Goal: Task Accomplishment & Management: Use online tool/utility

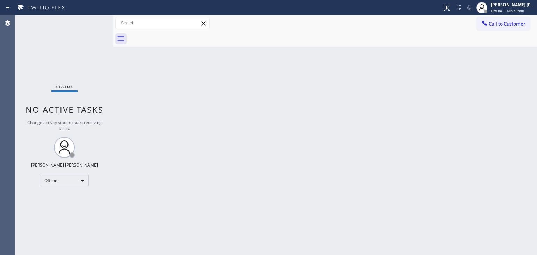
drag, startPoint x: 501, startPoint y: 101, endPoint x: 306, endPoint y: 37, distance: 204.9
click at [501, 101] on div "Back to Dashboard Change Sender ID Customers Technicians Select a contact Outbo…" at bounding box center [325, 135] width 424 height 240
click at [503, 12] on span "Offline | 14h 59min" at bounding box center [507, 10] width 33 height 5
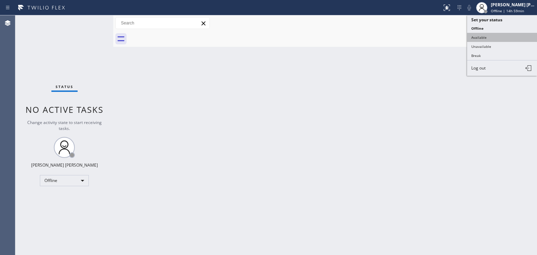
click at [479, 36] on button "Available" at bounding box center [502, 37] width 70 height 9
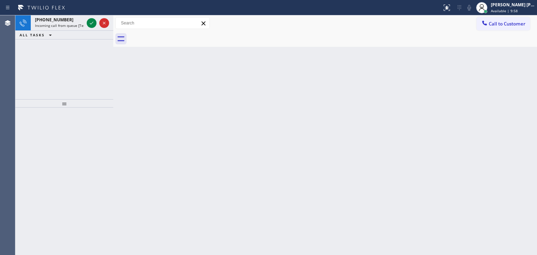
drag, startPoint x: 91, startPoint y: 25, endPoint x: 91, endPoint y: 37, distance: 12.2
click at [91, 25] on icon at bounding box center [91, 23] width 8 height 8
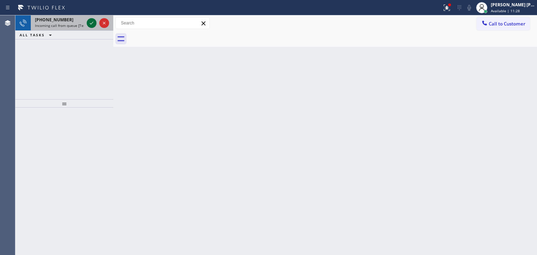
click at [92, 23] on icon at bounding box center [91, 23] width 8 height 8
click at [92, 23] on icon at bounding box center [91, 23] width 3 height 3
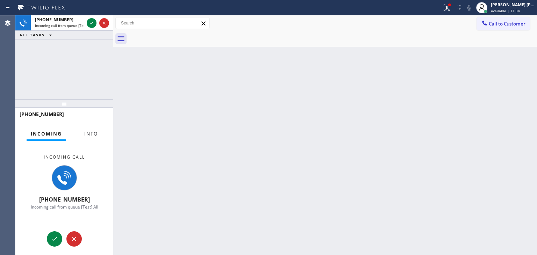
click at [89, 132] on span "Info" at bounding box center [91, 134] width 14 height 6
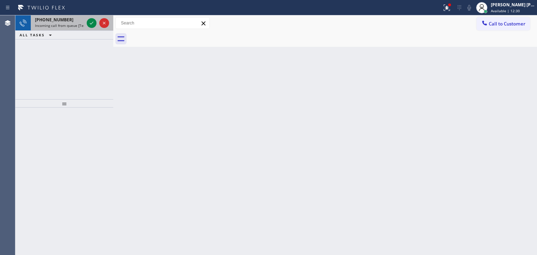
click at [97, 29] on div at bounding box center [97, 22] width 25 height 15
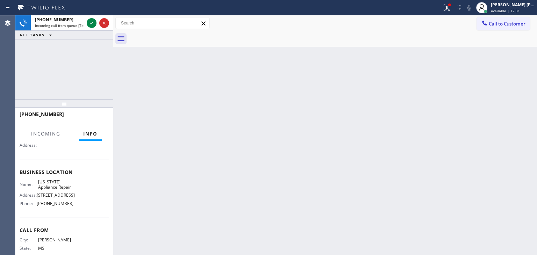
scroll to position [70, 0]
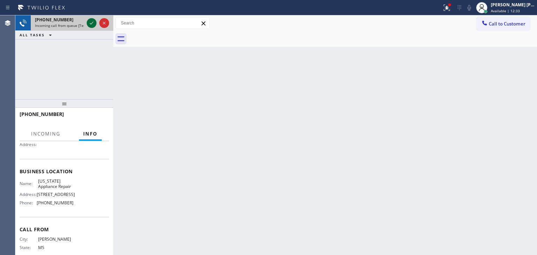
click at [91, 20] on icon at bounding box center [91, 23] width 8 height 8
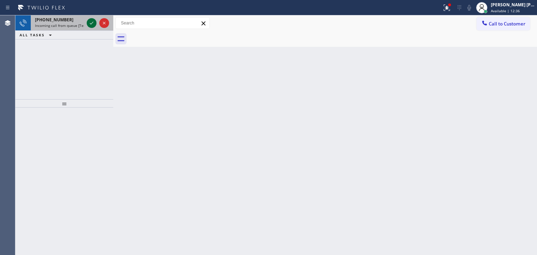
click at [91, 26] on icon at bounding box center [91, 23] width 8 height 8
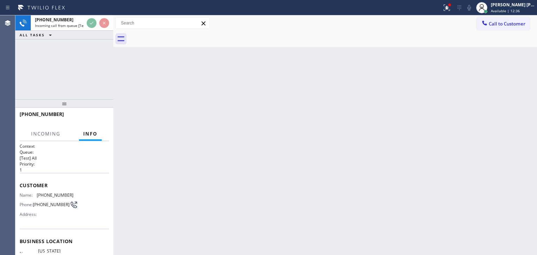
scroll to position [35, 0]
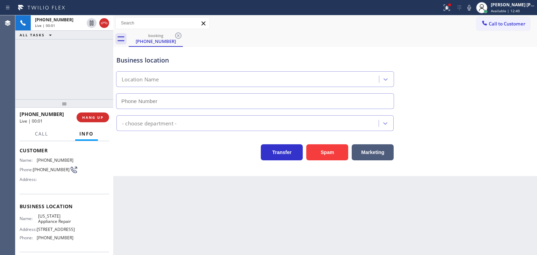
type input "[PHONE_NUMBER]"
click at [97, 59] on div "[PHONE_NUMBER] Live | 00:50 ALL TASKS ALL TASKS ACTIVE TASKS TASKS IN WRAP UP" at bounding box center [64, 57] width 98 height 84
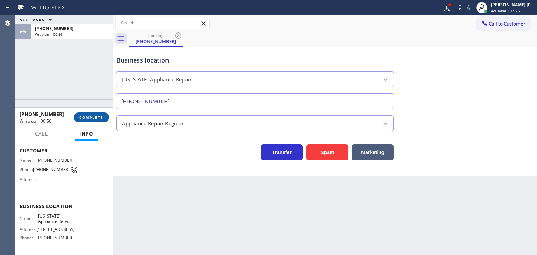
click at [96, 115] on span "COMPLETE" at bounding box center [91, 117] width 24 height 5
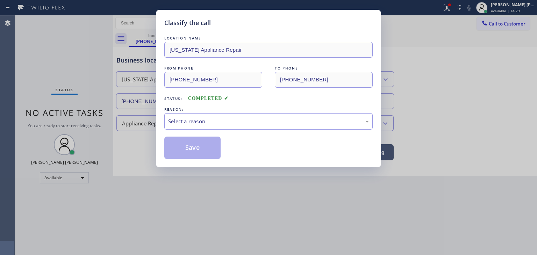
click at [206, 122] on div "Select a reason" at bounding box center [268, 122] width 201 height 8
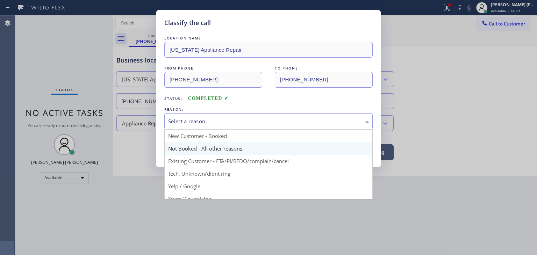
scroll to position [35, 0]
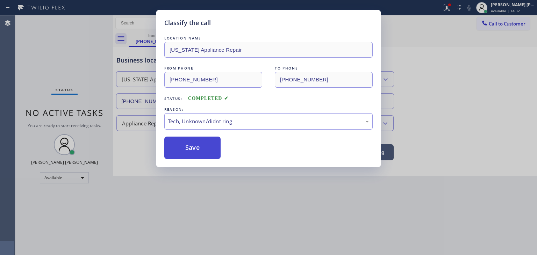
click at [202, 144] on button "Save" at bounding box center [192, 148] width 56 height 22
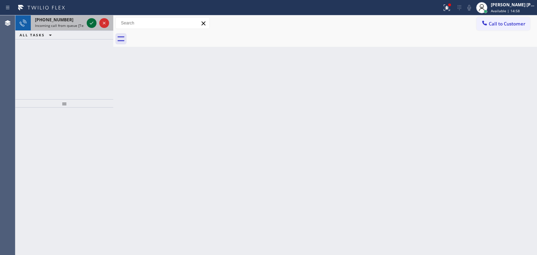
click at [92, 26] on icon at bounding box center [91, 23] width 8 height 8
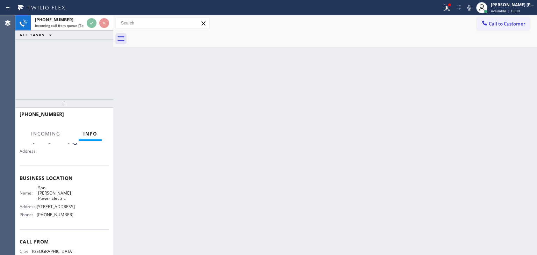
scroll to position [70, 0]
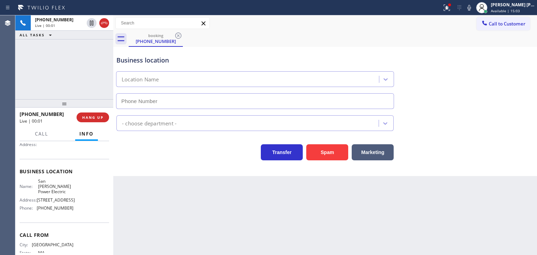
type input "[PHONE_NUMBER]"
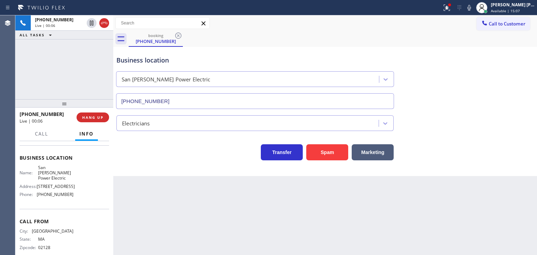
scroll to position [88, 0]
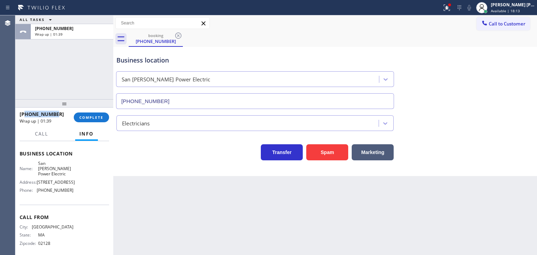
drag, startPoint x: 62, startPoint y: 114, endPoint x: 24, endPoint y: 114, distance: 37.4
click at [24, 114] on div "[PHONE_NUMBER]" at bounding box center [44, 114] width 49 height 7
copy span "6174182300"
drag, startPoint x: 79, startPoint y: 185, endPoint x: 34, endPoint y: 185, distance: 45.5
click at [34, 185] on div "Name: San [PERSON_NAME] Power Electric Address: [STREET_ADDRESS] Phone: [PHONE_…" at bounding box center [65, 178] width 90 height 35
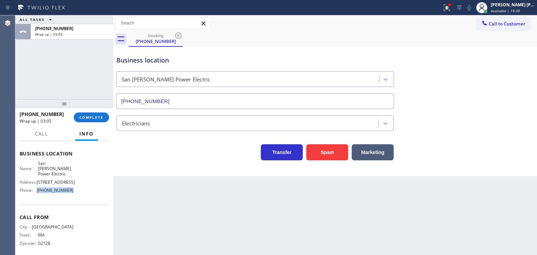
copy div "[PHONE_NUMBER]"
click at [94, 119] on button "COMPLETE" at bounding box center [91, 118] width 35 height 10
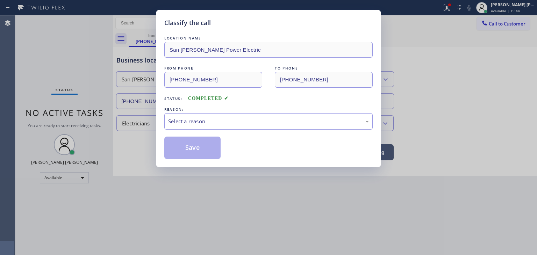
click at [183, 116] on div "Select a reason" at bounding box center [268, 121] width 208 height 16
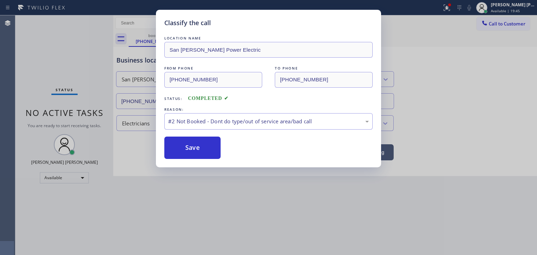
click at [190, 145] on button "Save" at bounding box center [192, 148] width 56 height 22
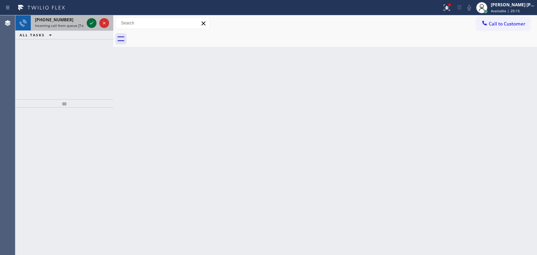
click at [92, 23] on icon at bounding box center [91, 23] width 8 height 8
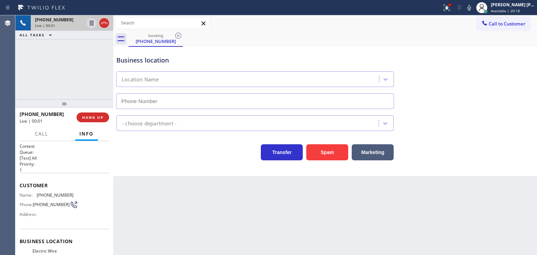
type input "[PHONE_NUMBER]"
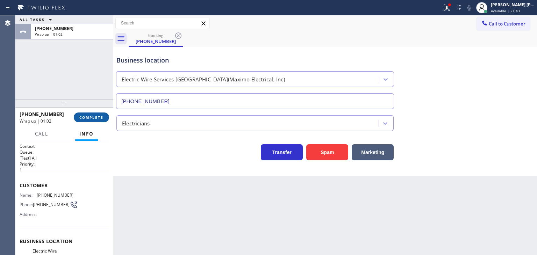
click at [85, 120] on button "COMPLETE" at bounding box center [91, 118] width 35 height 10
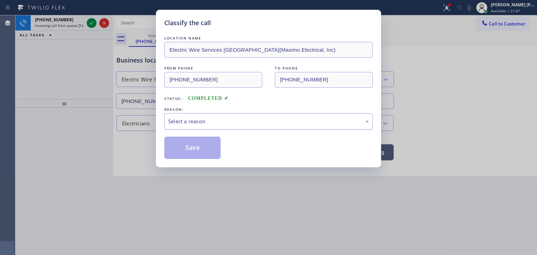
click at [214, 122] on div "Select a reason" at bounding box center [268, 122] width 201 height 8
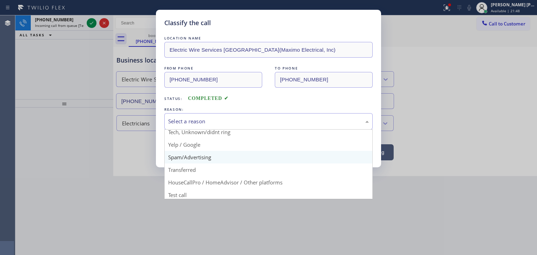
scroll to position [44, 0]
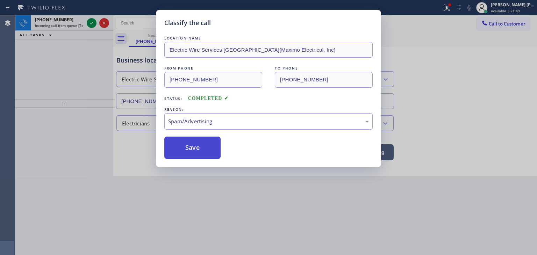
click at [198, 149] on button "Save" at bounding box center [192, 148] width 56 height 22
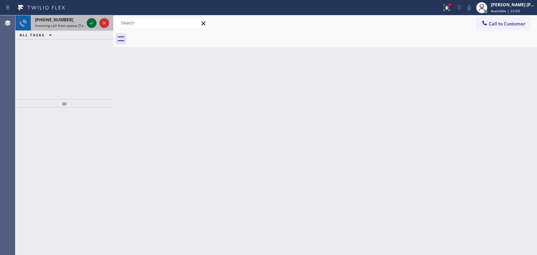
click at [89, 24] on icon at bounding box center [91, 23] width 8 height 8
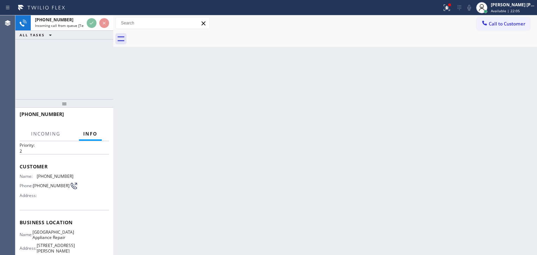
scroll to position [35, 0]
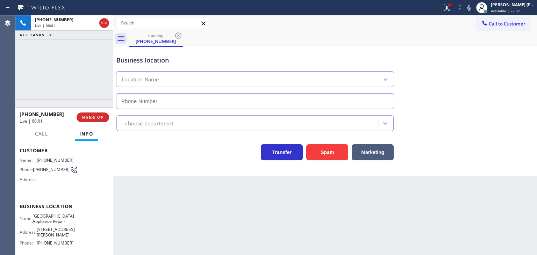
type input "[PHONE_NUMBER]"
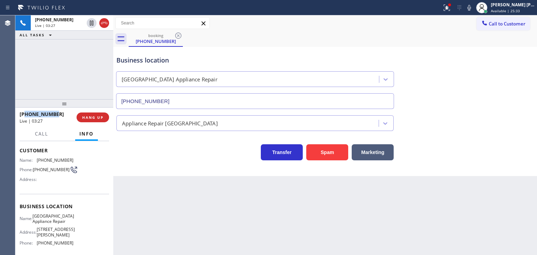
drag, startPoint x: 56, startPoint y: 112, endPoint x: 25, endPoint y: 116, distance: 31.7
click at [25, 116] on div "[PHONE_NUMBER]" at bounding box center [46, 114] width 52 height 7
copy span "3125454596"
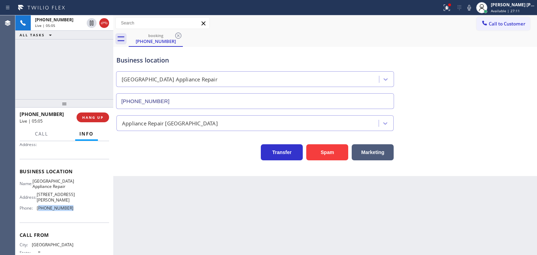
drag, startPoint x: 73, startPoint y: 209, endPoint x: 38, endPoint y: 207, distance: 35.7
click at [38, 207] on div "Name: [GEOGRAPHIC_DATA] Appliance Repair Address: [STREET_ADDRESS][PERSON_NAME]…" at bounding box center [65, 196] width 90 height 35
copy span "773) 830-4668"
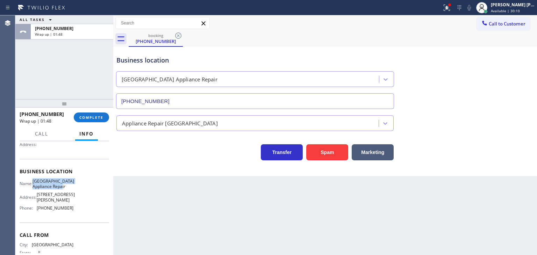
drag, startPoint x: 75, startPoint y: 189, endPoint x: 38, endPoint y: 181, distance: 38.0
click at [38, 181] on div "Name: [GEOGRAPHIC_DATA] Appliance Repair Address: [STREET_ADDRESS][PERSON_NAME]…" at bounding box center [65, 196] width 90 height 35
copy span "[GEOGRAPHIC_DATA] Appliance Repair"
click at [92, 118] on span "COMPLETE" at bounding box center [91, 117] width 24 height 5
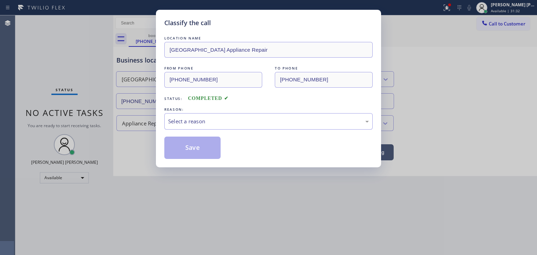
click at [196, 121] on div "Select a reason" at bounding box center [268, 122] width 201 height 8
click at [194, 145] on button "Save" at bounding box center [192, 148] width 56 height 22
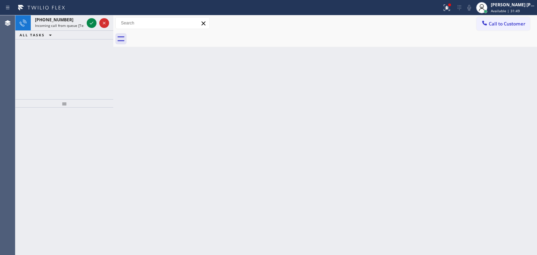
click at [106, 69] on div "[PHONE_NUMBER] Incoming call from queue [Test] All ALL TASKS ALL TASKS ACTIVE T…" at bounding box center [64, 57] width 98 height 84
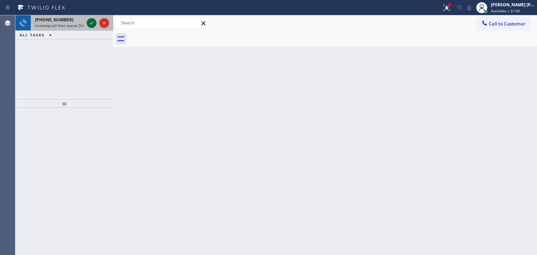
click at [93, 25] on icon at bounding box center [91, 23] width 8 height 8
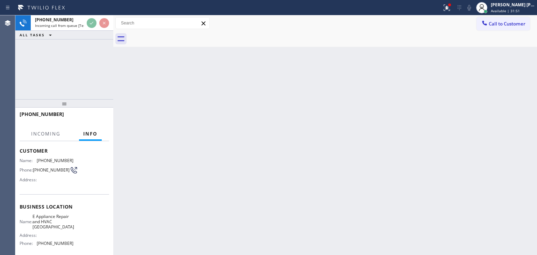
scroll to position [35, 0]
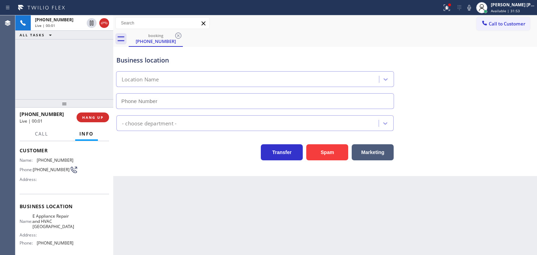
type input "[PHONE_NUMBER]"
click at [474, 8] on icon at bounding box center [469, 7] width 8 height 8
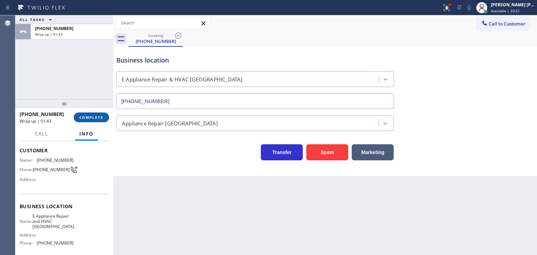
click at [96, 115] on span "COMPLETE" at bounding box center [91, 117] width 24 height 5
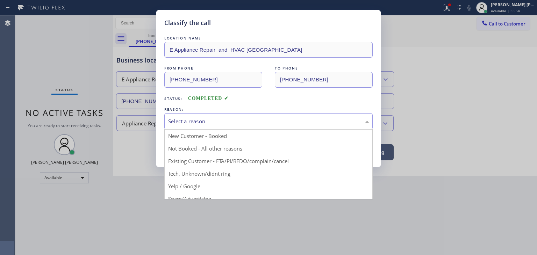
click at [204, 119] on div "Select a reason" at bounding box center [268, 122] width 201 height 8
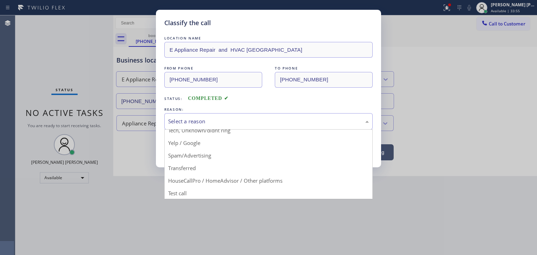
scroll to position [44, 0]
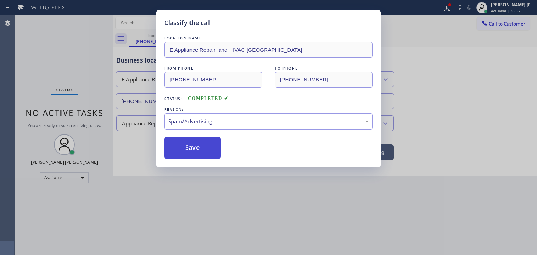
click at [206, 150] on button "Save" at bounding box center [192, 148] width 56 height 22
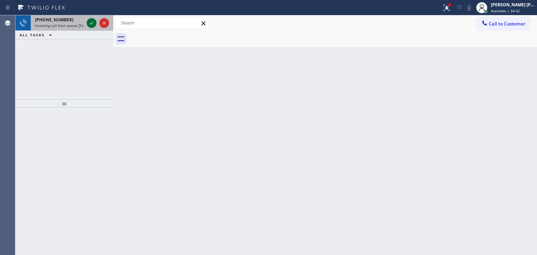
click at [93, 21] on icon at bounding box center [91, 23] width 8 height 8
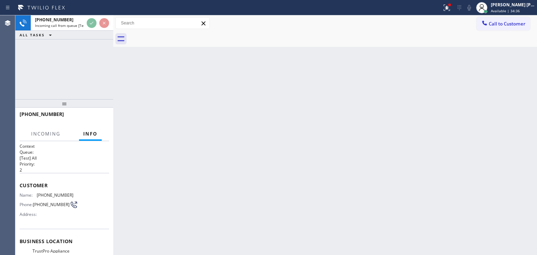
scroll to position [35, 0]
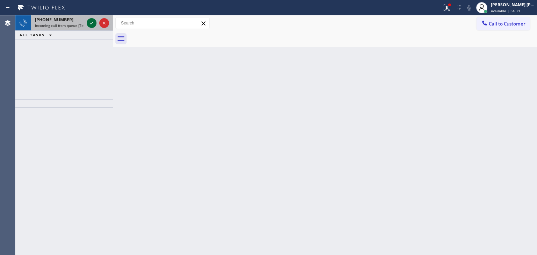
click at [91, 22] on icon at bounding box center [91, 23] width 8 height 8
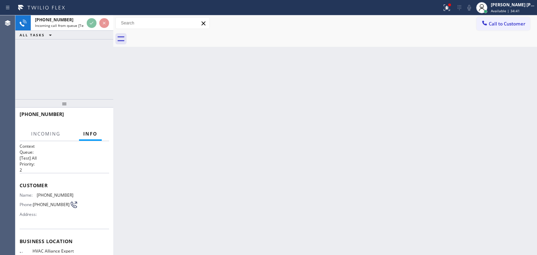
scroll to position [35, 0]
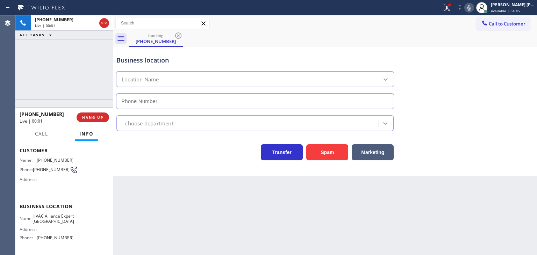
type input "[PHONE_NUMBER]"
click at [474, 6] on icon at bounding box center [469, 7] width 8 height 8
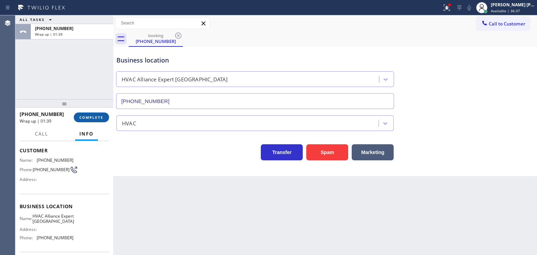
click at [92, 116] on span "COMPLETE" at bounding box center [91, 117] width 24 height 5
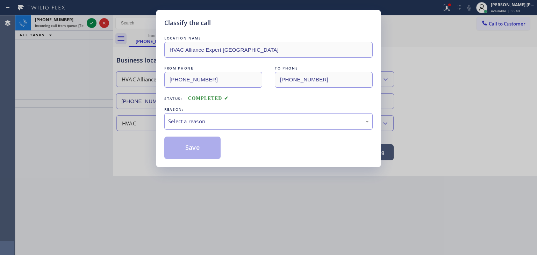
click at [226, 119] on div "Select a reason" at bounding box center [268, 122] width 201 height 8
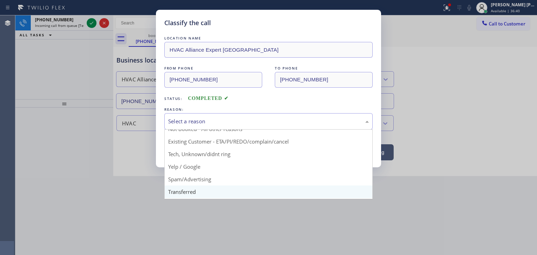
scroll to position [44, 0]
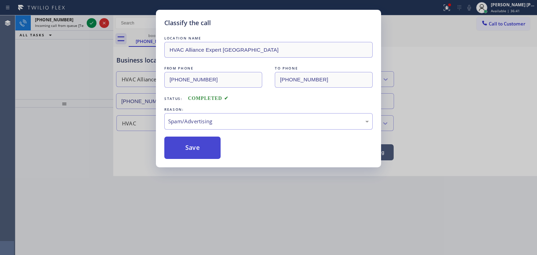
click at [199, 151] on button "Save" at bounding box center [192, 148] width 56 height 22
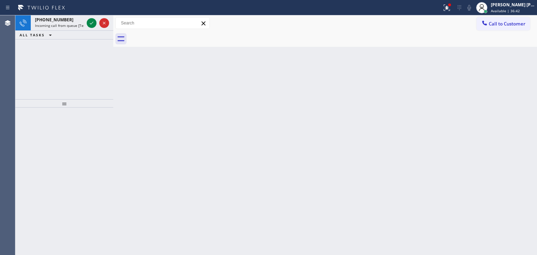
click at [92, 23] on icon at bounding box center [91, 23] width 3 height 3
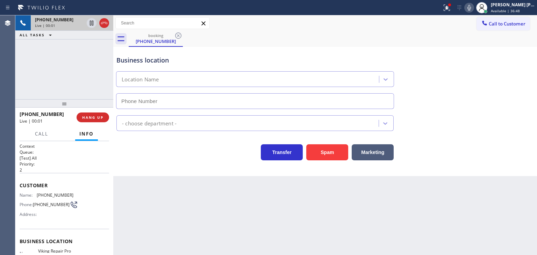
type input "[PHONE_NUMBER]"
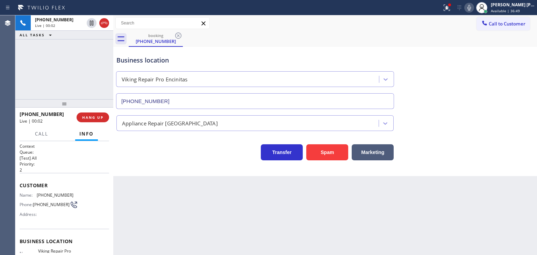
click at [471, 6] on icon at bounding box center [469, 8] width 3 height 6
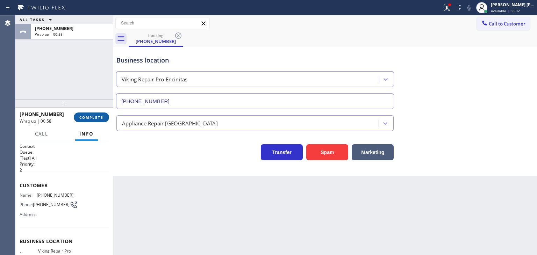
click at [101, 118] on span "COMPLETE" at bounding box center [91, 117] width 24 height 5
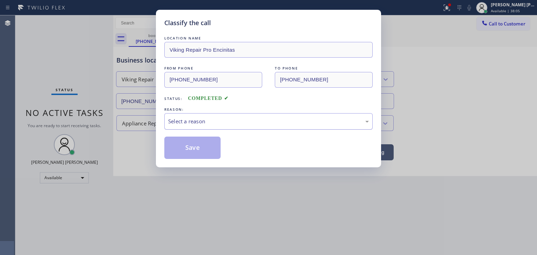
click at [204, 118] on div "Select a reason" at bounding box center [268, 122] width 201 height 8
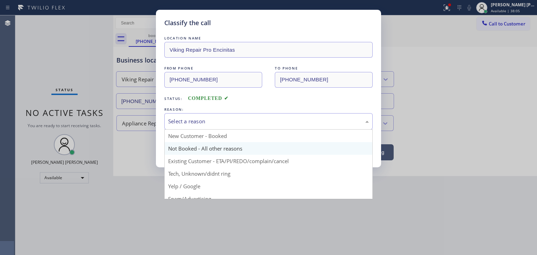
scroll to position [35, 0]
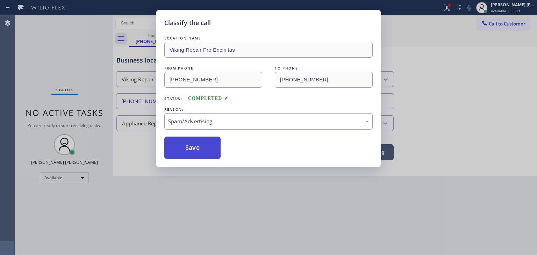
click at [199, 151] on button "Save" at bounding box center [192, 148] width 56 height 22
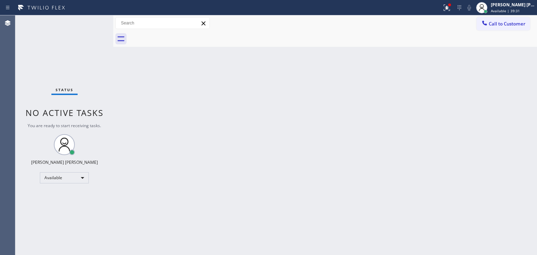
click at [93, 22] on div "Status No active tasks You are ready to start receiving tasks. [PERSON_NAME] [P…" at bounding box center [64, 135] width 98 height 240
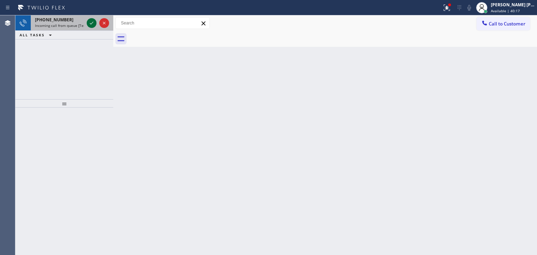
click at [93, 22] on icon at bounding box center [91, 23] width 3 height 3
click at [92, 24] on icon at bounding box center [91, 23] width 8 height 8
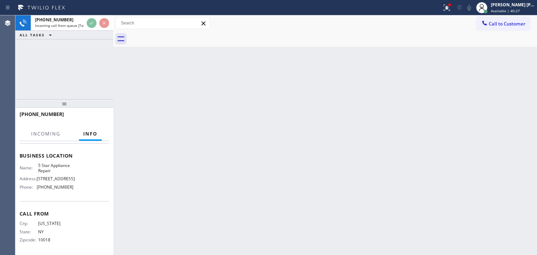
scroll to position [98, 0]
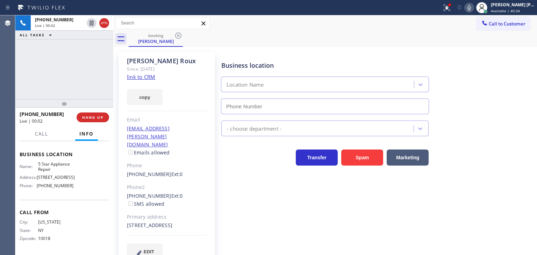
type input "[PHONE_NUMBER]"
click at [143, 79] on link "link to CRM" at bounding box center [141, 76] width 28 height 7
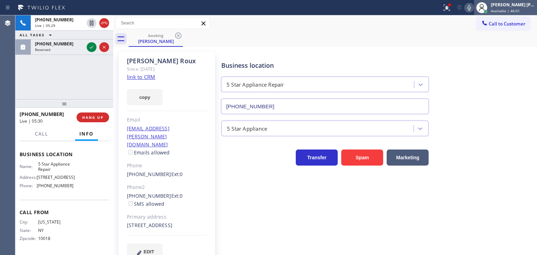
click at [513, 7] on div "[PERSON_NAME] [PERSON_NAME]" at bounding box center [513, 5] width 44 height 6
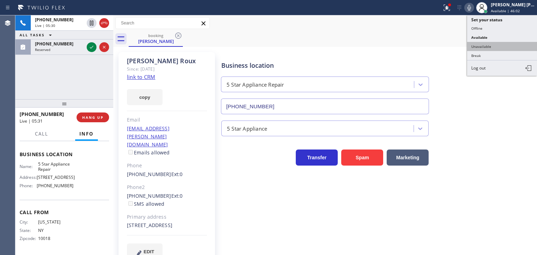
click at [495, 46] on button "Unavailable" at bounding box center [502, 46] width 70 height 9
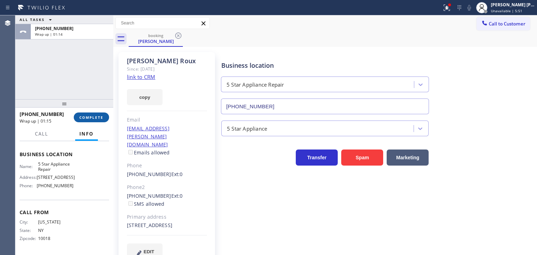
click at [93, 117] on span "COMPLETE" at bounding box center [91, 117] width 24 height 5
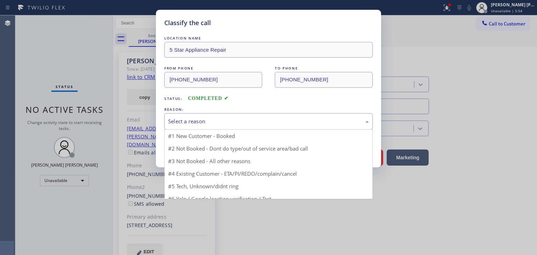
click at [194, 122] on div "Select a reason" at bounding box center [268, 122] width 201 height 8
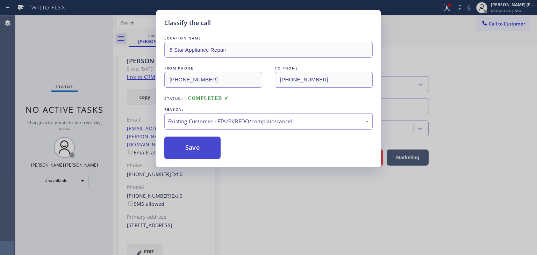
click at [199, 150] on button "Save" at bounding box center [192, 148] width 56 height 22
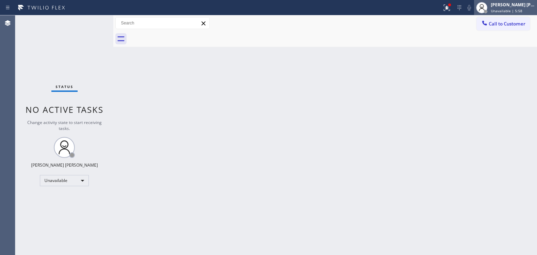
click at [509, 7] on div "[PERSON_NAME] [PERSON_NAME] Unavailable | 5:58" at bounding box center [514, 7] width 48 height 12
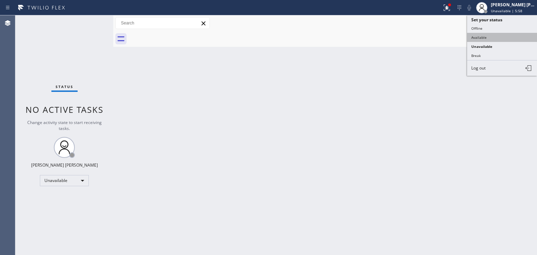
click at [490, 34] on button "Available" at bounding box center [502, 37] width 70 height 9
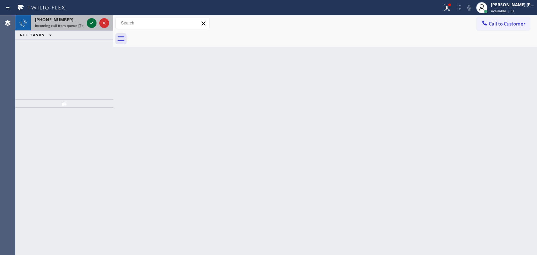
click at [91, 23] on icon at bounding box center [91, 23] width 8 height 8
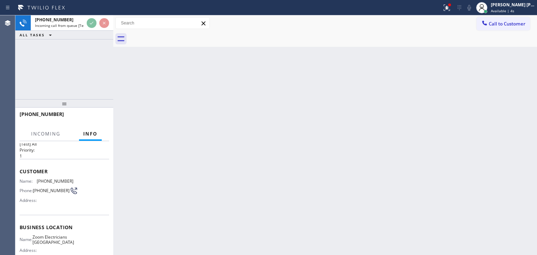
scroll to position [35, 0]
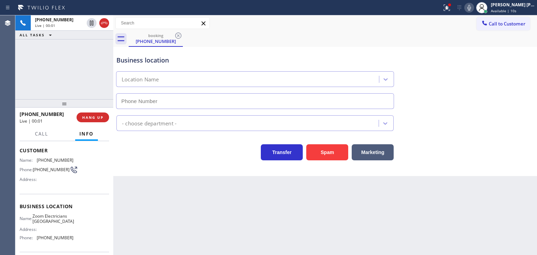
type input "[PHONE_NUMBER]"
click at [474, 7] on icon at bounding box center [469, 7] width 8 height 8
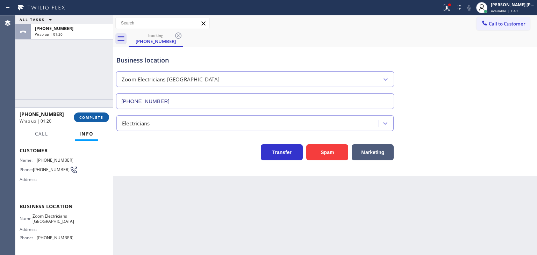
click at [100, 117] on span "COMPLETE" at bounding box center [91, 117] width 24 height 5
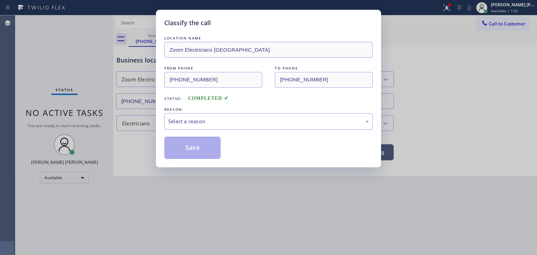
click at [176, 116] on div "Select a reason" at bounding box center [268, 121] width 208 height 16
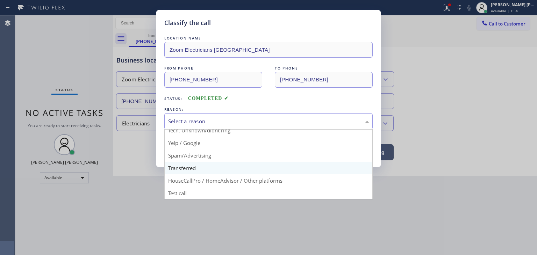
scroll to position [44, 0]
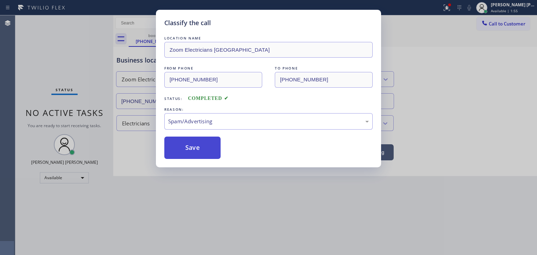
click at [198, 151] on button "Save" at bounding box center [192, 148] width 56 height 22
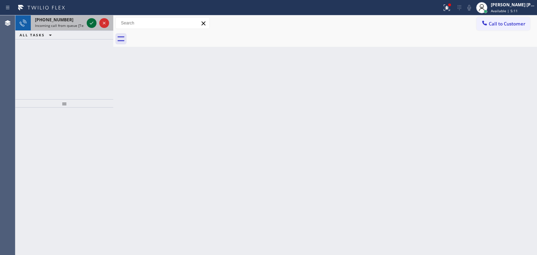
click at [93, 22] on icon at bounding box center [91, 23] width 8 height 8
click at [91, 23] on icon at bounding box center [91, 23] width 8 height 8
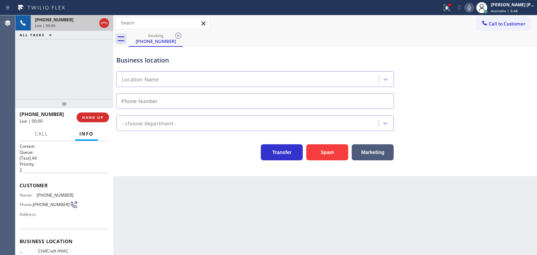
type input "[PHONE_NUMBER]"
click at [474, 10] on icon at bounding box center [469, 7] width 8 height 8
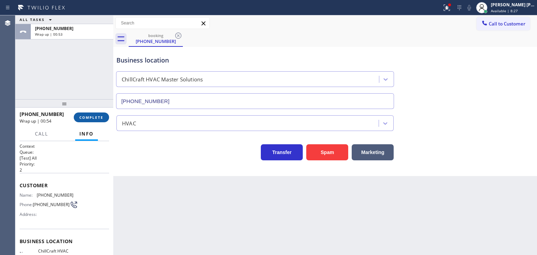
click at [96, 119] on span "COMPLETE" at bounding box center [91, 117] width 24 height 5
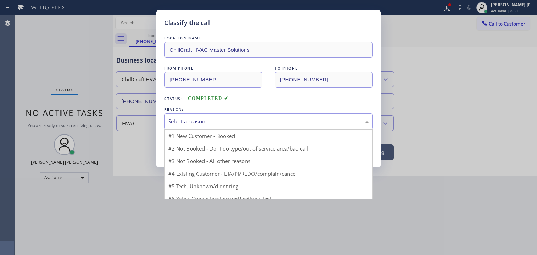
click at [204, 123] on div "Select a reason" at bounding box center [268, 122] width 201 height 8
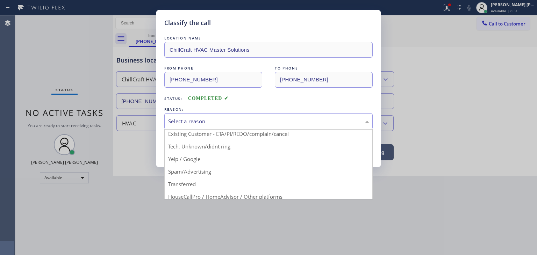
scroll to position [35, 0]
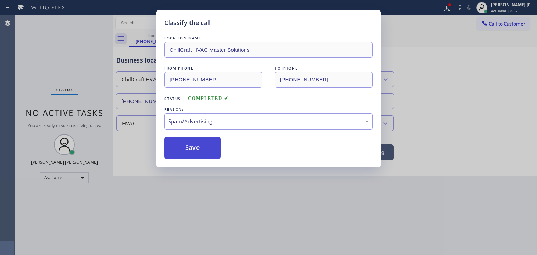
click at [198, 152] on button "Save" at bounding box center [192, 148] width 56 height 22
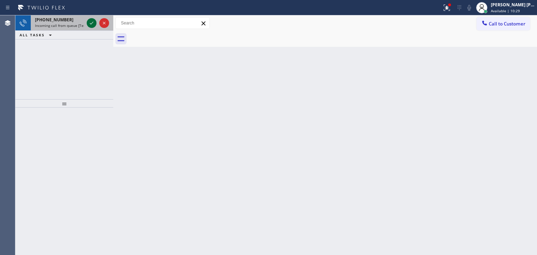
click at [93, 23] on icon at bounding box center [91, 23] width 8 height 8
click at [94, 23] on icon at bounding box center [91, 23] width 8 height 8
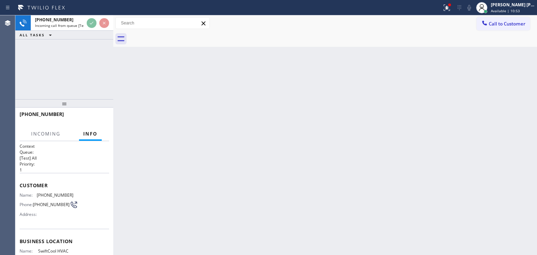
scroll to position [35, 0]
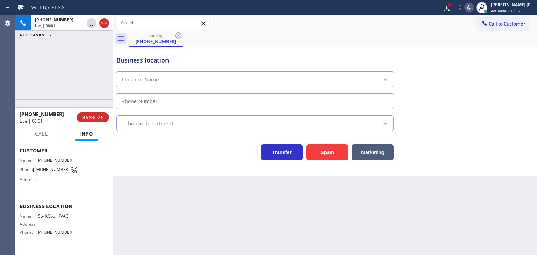
type input "[PHONE_NUMBER]"
click at [474, 7] on icon at bounding box center [469, 7] width 8 height 8
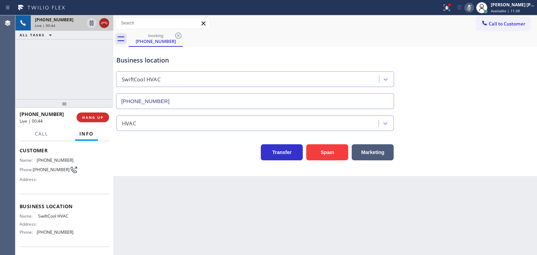
click at [104, 23] on icon at bounding box center [104, 23] width 8 height 8
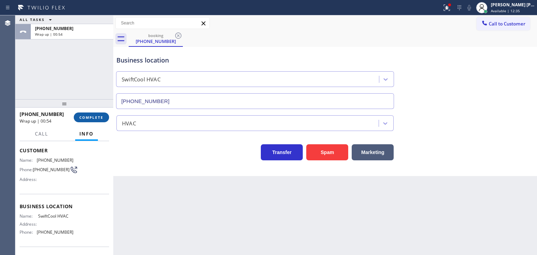
click at [83, 118] on span "COMPLETE" at bounding box center [91, 117] width 24 height 5
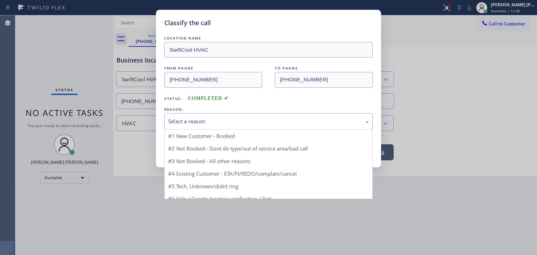
click at [188, 123] on div "Select a reason" at bounding box center [268, 122] width 201 height 8
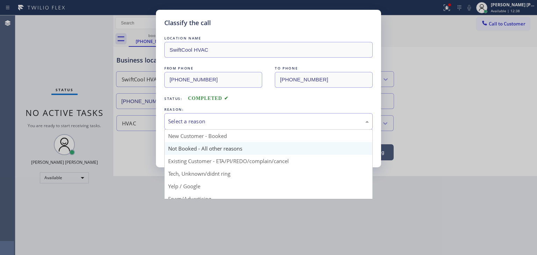
scroll to position [44, 0]
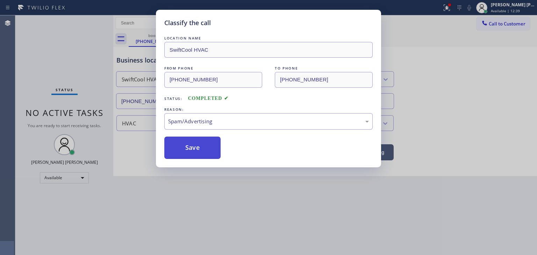
click at [194, 150] on button "Save" at bounding box center [192, 148] width 56 height 22
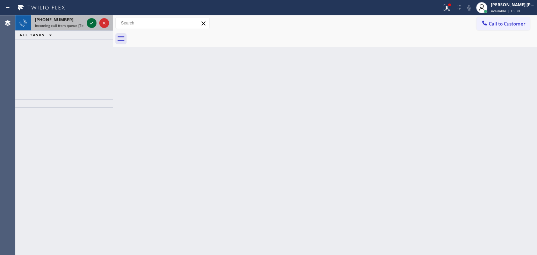
click at [92, 22] on icon at bounding box center [91, 23] width 8 height 8
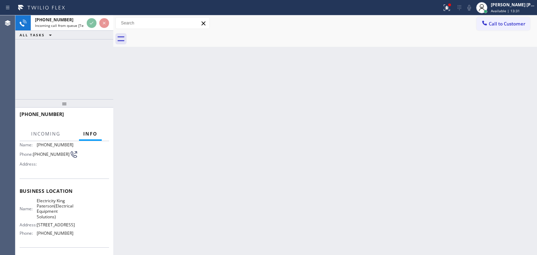
scroll to position [70, 0]
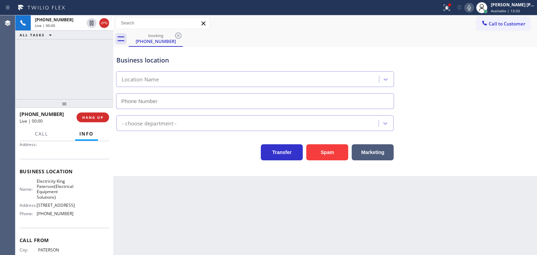
type input "[PHONE_NUMBER]"
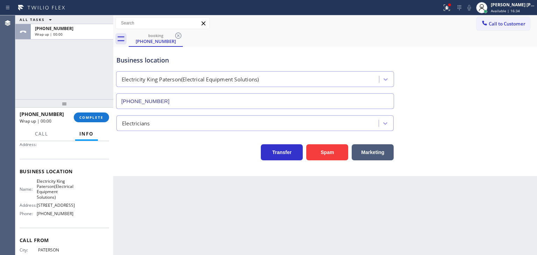
click at [57, 80] on div "ALL TASKS ALL TASKS ACTIVE TASKS TASKS IN WRAP UP [PHONE_NUMBER] Wrap up | 00:00" at bounding box center [64, 57] width 98 height 84
click at [93, 119] on span "COMPLETE" at bounding box center [91, 117] width 24 height 5
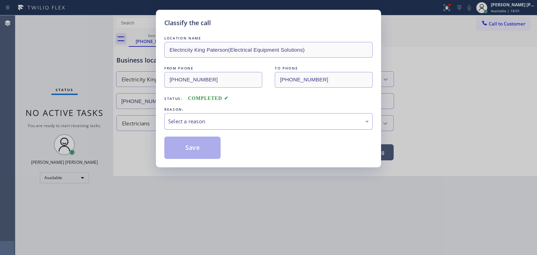
click at [198, 123] on div "Select a reason" at bounding box center [268, 122] width 201 height 8
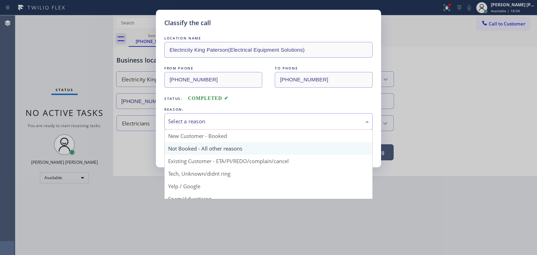
scroll to position [35, 0]
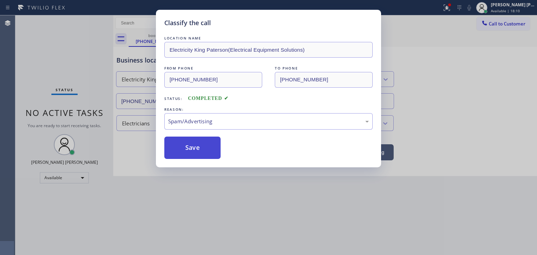
click at [198, 153] on button "Save" at bounding box center [192, 148] width 56 height 22
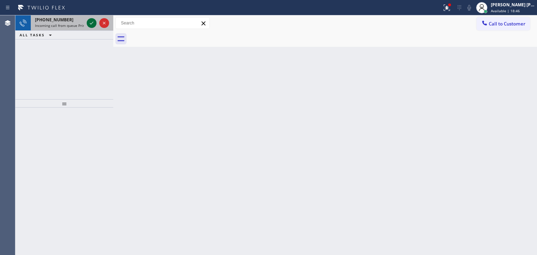
click at [90, 24] on icon at bounding box center [91, 23] width 8 height 8
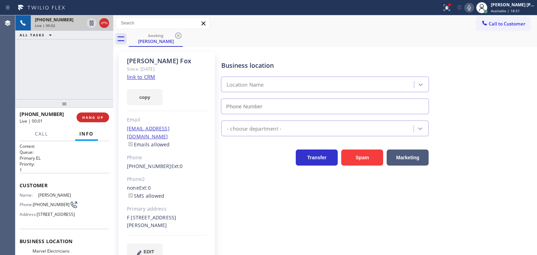
type input "[PHONE_NUMBER]"
click at [152, 76] on link "link to CRM" at bounding box center [141, 76] width 28 height 7
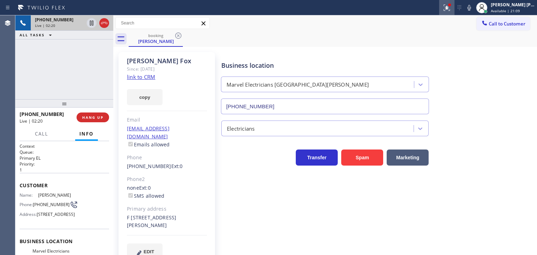
drag, startPoint x: 481, startPoint y: 7, endPoint x: 455, endPoint y: 3, distance: 26.9
click at [471, 7] on icon at bounding box center [469, 8] width 3 height 6
drag, startPoint x: 90, startPoint y: 23, endPoint x: 108, endPoint y: 18, distance: 18.9
click at [90, 23] on icon at bounding box center [91, 23] width 8 height 8
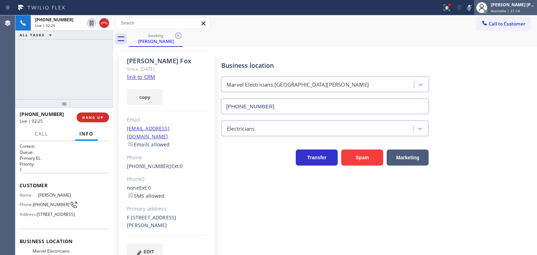
click at [527, 7] on div "[PERSON_NAME] [PERSON_NAME]" at bounding box center [513, 5] width 44 height 6
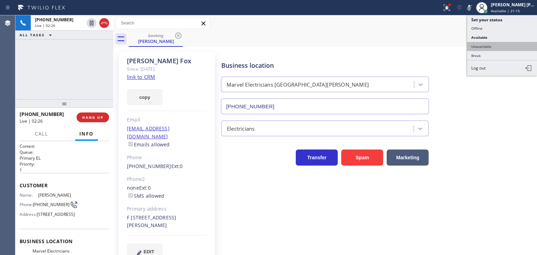
click at [488, 48] on button "Unavailable" at bounding box center [502, 46] width 70 height 9
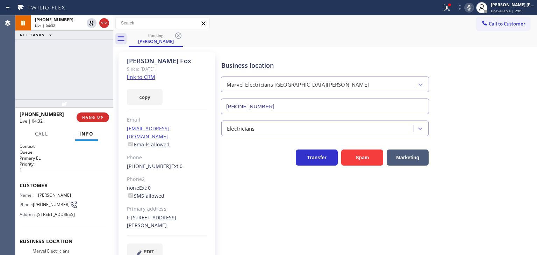
click at [471, 5] on icon at bounding box center [469, 8] width 3 height 6
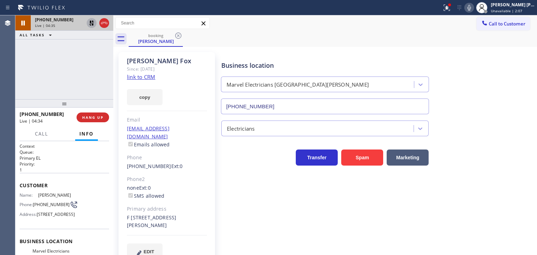
click at [92, 24] on icon at bounding box center [91, 23] width 8 height 8
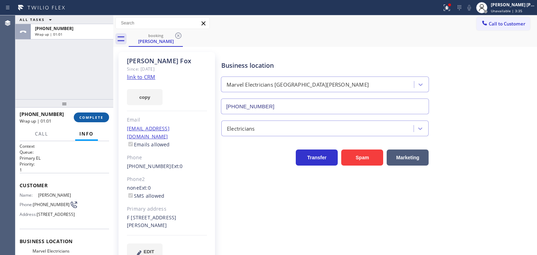
click at [98, 118] on span "COMPLETE" at bounding box center [91, 117] width 24 height 5
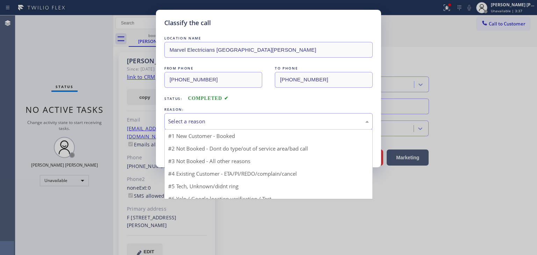
click at [208, 125] on div "Select a reason" at bounding box center [268, 121] width 208 height 16
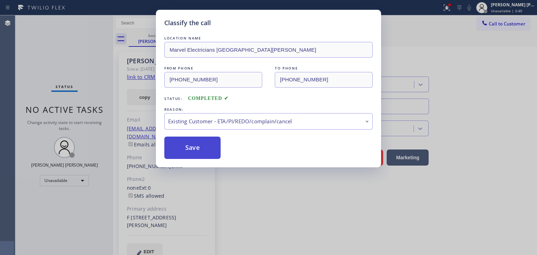
click at [186, 149] on button "Save" at bounding box center [192, 148] width 56 height 22
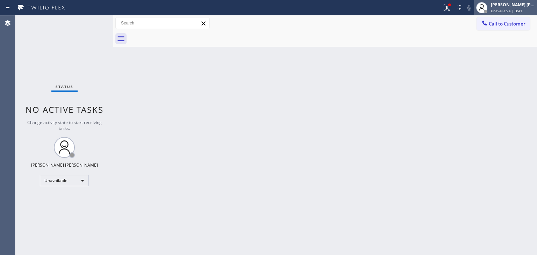
click at [508, 7] on div "[PERSON_NAME] [PERSON_NAME] Unavailable | 3:41" at bounding box center [514, 7] width 48 height 12
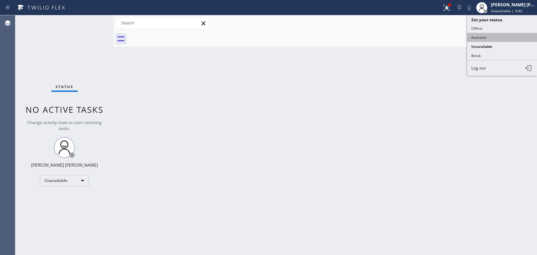
click at [482, 35] on button "Available" at bounding box center [502, 37] width 70 height 9
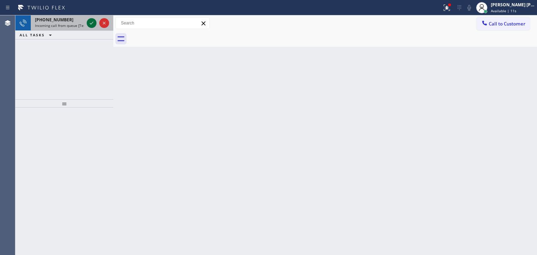
click at [93, 23] on icon at bounding box center [91, 23] width 8 height 8
click at [92, 23] on icon at bounding box center [91, 23] width 8 height 8
click at [94, 21] on icon at bounding box center [91, 23] width 8 height 8
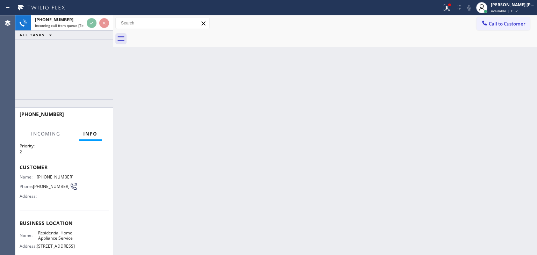
scroll to position [35, 0]
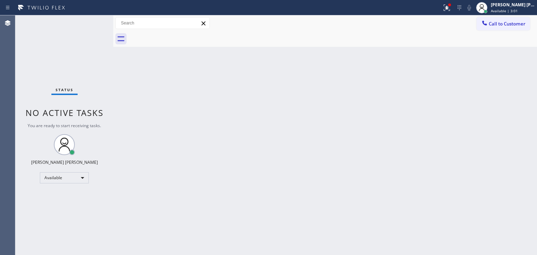
click at [92, 23] on div "Status No active tasks You are ready to start receiving tasks. [PERSON_NAME] [P…" at bounding box center [64, 135] width 98 height 240
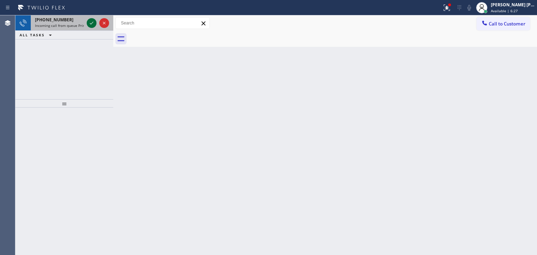
click at [92, 23] on icon at bounding box center [91, 23] width 3 height 3
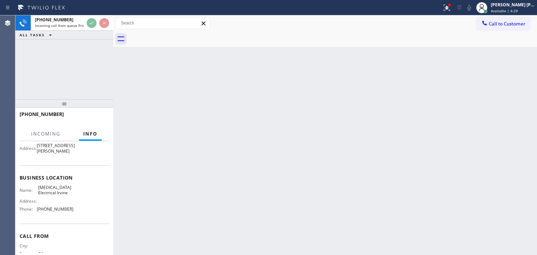
scroll to position [70, 0]
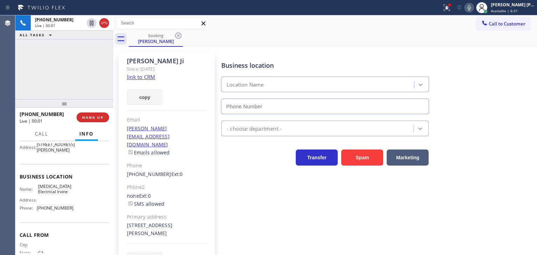
type input "[PHONE_NUMBER]"
drag, startPoint x: 298, startPoint y: 228, endPoint x: 221, endPoint y: 173, distance: 94.1
click at [296, 227] on div "Business location [MEDICAL_DATA] Electrical [GEOGRAPHIC_DATA] [PHONE_NUMBER] El…" at bounding box center [377, 160] width 315 height 212
click at [147, 79] on link "link to CRM" at bounding box center [141, 76] width 28 height 7
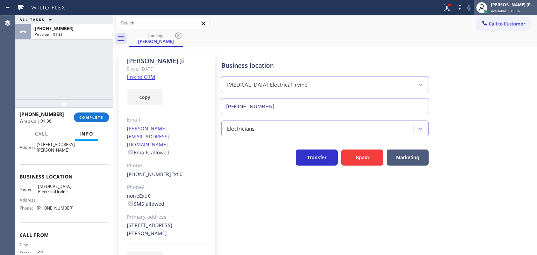
click at [516, 9] on span "Available | 10:36" at bounding box center [505, 10] width 29 height 5
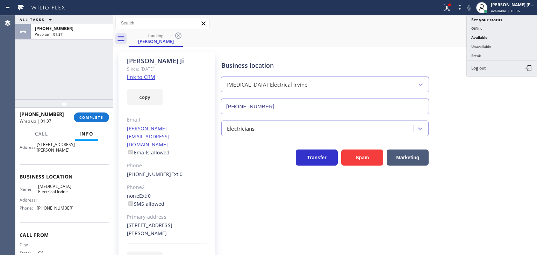
drag, startPoint x: 500, startPoint y: 42, endPoint x: 145, endPoint y: 107, distance: 361.0
click at [498, 42] on button "Unavailable" at bounding box center [502, 46] width 70 height 9
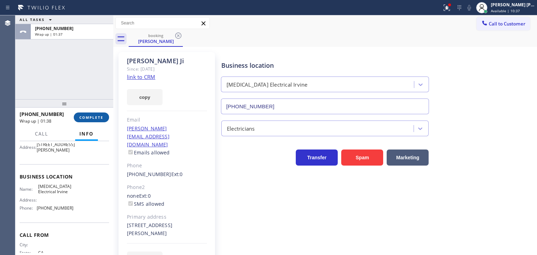
click at [97, 119] on span "COMPLETE" at bounding box center [91, 117] width 24 height 5
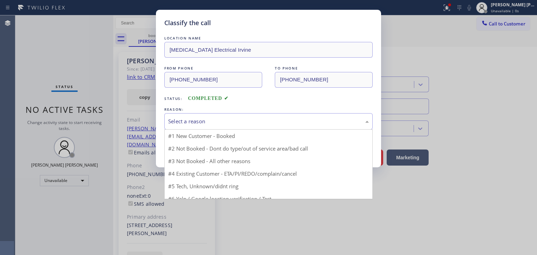
click at [200, 118] on div "Select a reason" at bounding box center [268, 122] width 201 height 8
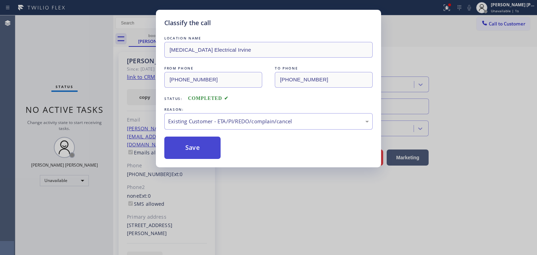
click at [200, 142] on button "Save" at bounding box center [192, 148] width 56 height 22
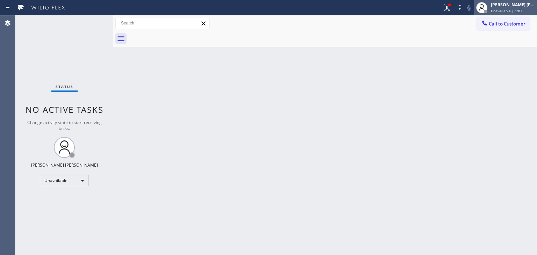
click at [513, 9] on span "Unavailable | 1:07" at bounding box center [506, 10] width 31 height 5
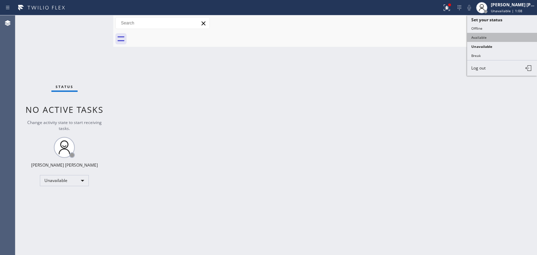
click at [495, 36] on button "Available" at bounding box center [502, 37] width 70 height 9
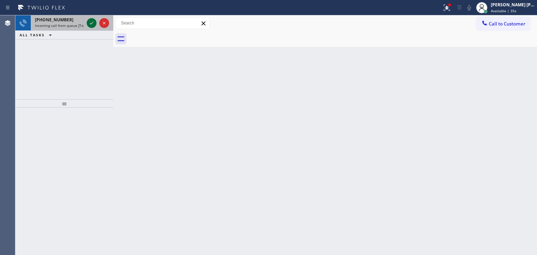
click at [92, 23] on icon at bounding box center [91, 23] width 8 height 8
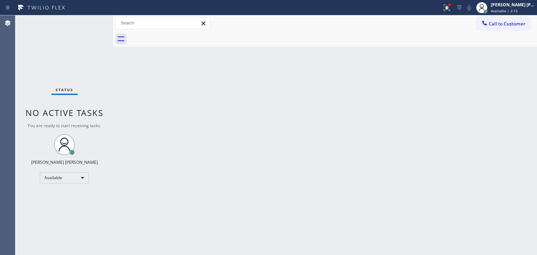
click at [92, 23] on div "Status No active tasks You are ready to start receiving tasks. [PERSON_NAME] [P…" at bounding box center [64, 135] width 98 height 240
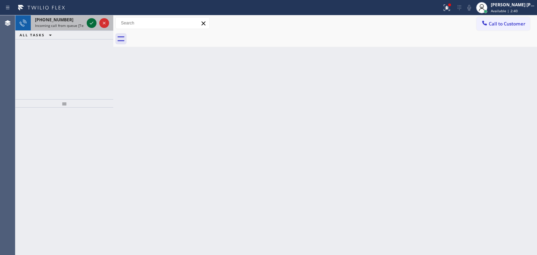
click at [92, 23] on icon at bounding box center [91, 23] width 8 height 8
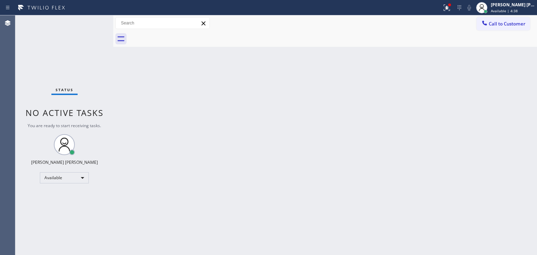
click at [91, 25] on div "Status No active tasks You are ready to start receiving tasks. [PERSON_NAME] [P…" at bounding box center [64, 135] width 98 height 240
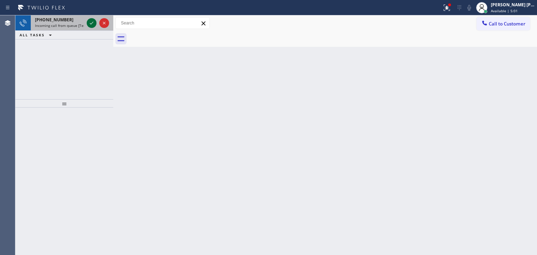
click at [91, 25] on icon at bounding box center [91, 23] width 8 height 8
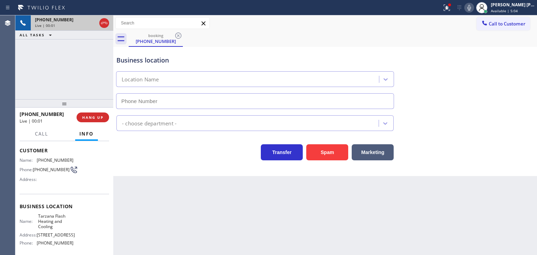
scroll to position [98, 0]
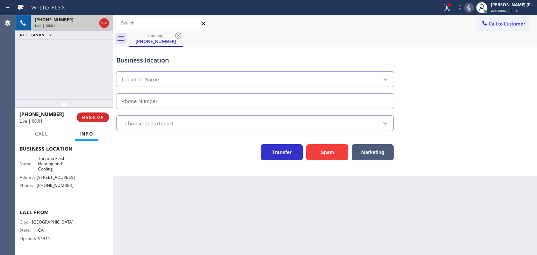
type input "[PHONE_NUMBER]"
click at [474, 5] on icon at bounding box center [469, 7] width 8 height 8
click at [474, 7] on icon at bounding box center [469, 7] width 8 height 8
click at [474, 5] on icon at bounding box center [469, 7] width 8 height 8
click at [104, 26] on icon at bounding box center [104, 23] width 8 height 8
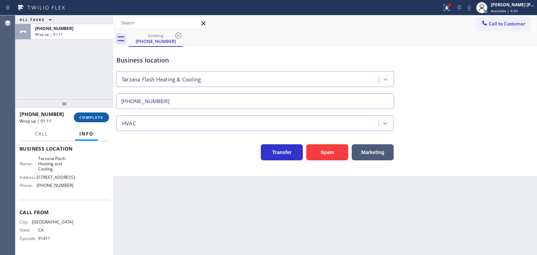
click at [99, 118] on span "COMPLETE" at bounding box center [91, 117] width 24 height 5
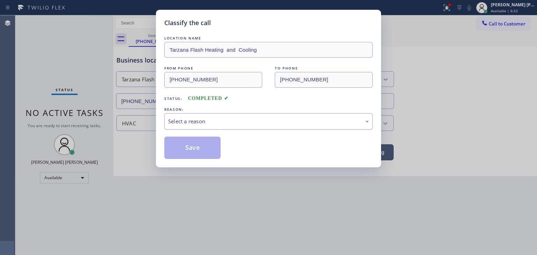
click at [214, 119] on div "Select a reason" at bounding box center [268, 122] width 201 height 8
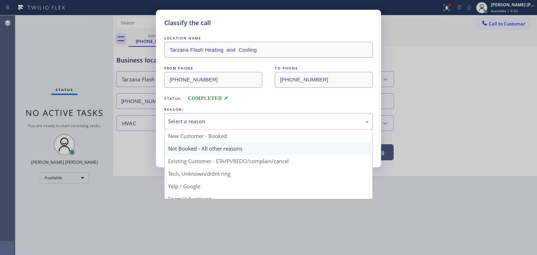
scroll to position [35, 0]
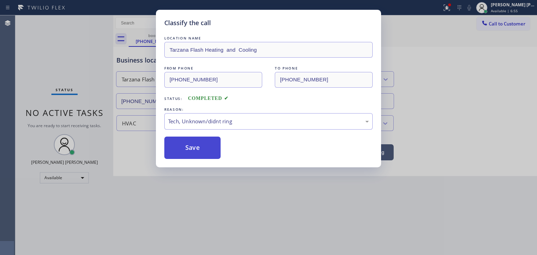
click at [193, 146] on button "Save" at bounding box center [192, 148] width 56 height 22
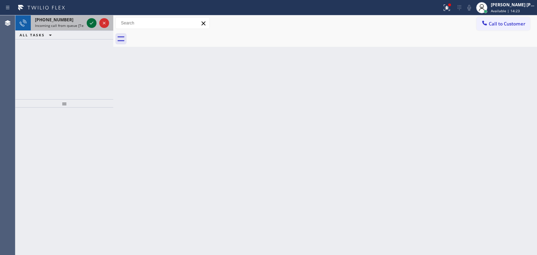
click at [93, 23] on icon at bounding box center [91, 23] width 8 height 8
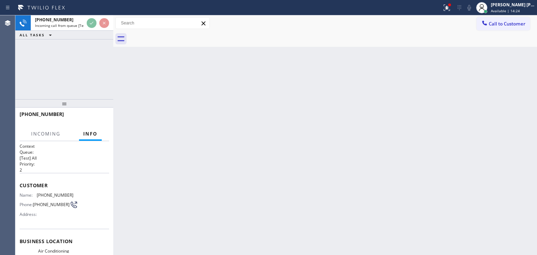
scroll to position [35, 0]
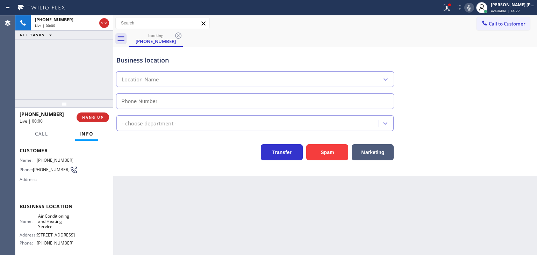
type input "[PHONE_NUMBER]"
click at [474, 10] on icon at bounding box center [469, 7] width 8 height 8
click at [474, 7] on icon at bounding box center [469, 7] width 8 height 8
click at [474, 6] on icon at bounding box center [469, 7] width 8 height 8
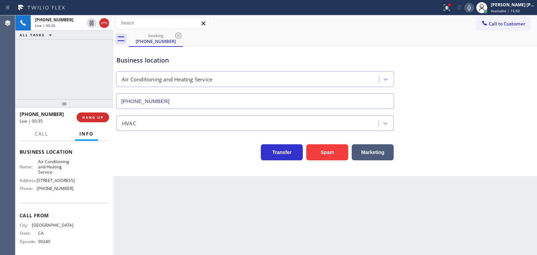
scroll to position [93, 0]
click at [474, 7] on icon at bounding box center [469, 7] width 8 height 8
click at [474, 8] on icon at bounding box center [469, 7] width 8 height 8
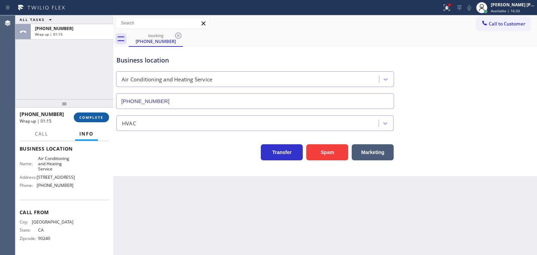
click at [96, 118] on span "COMPLETE" at bounding box center [91, 117] width 24 height 5
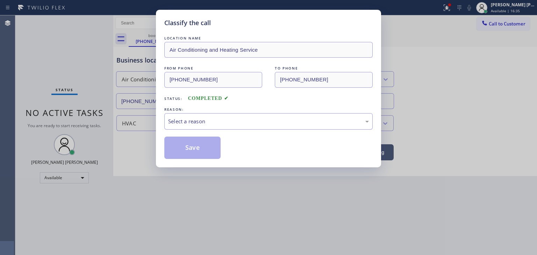
click at [208, 119] on div "Select a reason" at bounding box center [268, 122] width 201 height 8
click at [196, 148] on button "Save" at bounding box center [192, 148] width 56 height 22
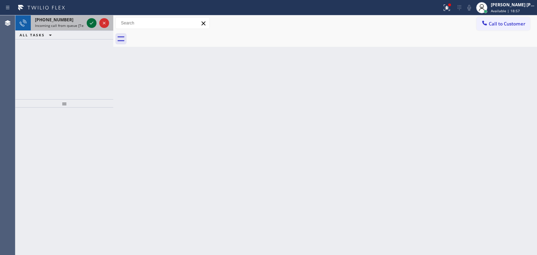
click at [93, 24] on icon at bounding box center [91, 23] width 8 height 8
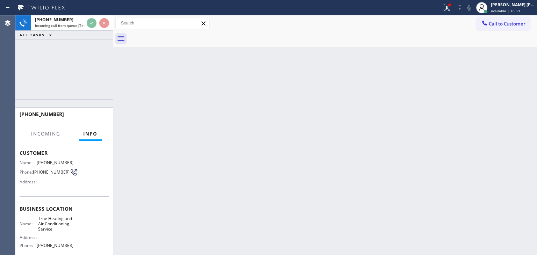
scroll to position [70, 0]
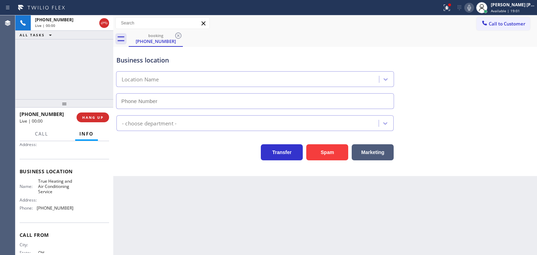
type input "[PHONE_NUMBER]"
click at [474, 10] on icon at bounding box center [469, 7] width 8 height 8
click at [474, 9] on icon at bounding box center [469, 7] width 8 height 8
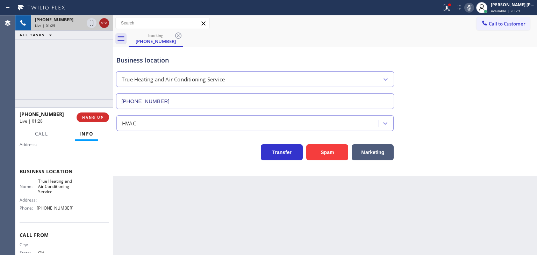
click at [107, 23] on icon at bounding box center [104, 23] width 6 height 2
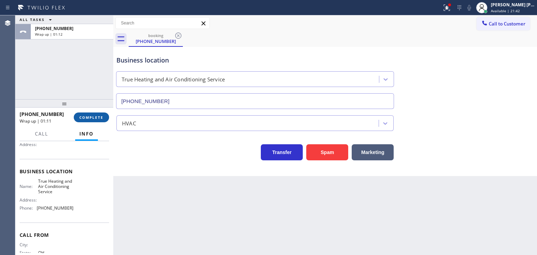
click at [95, 118] on span "COMPLETE" at bounding box center [91, 117] width 24 height 5
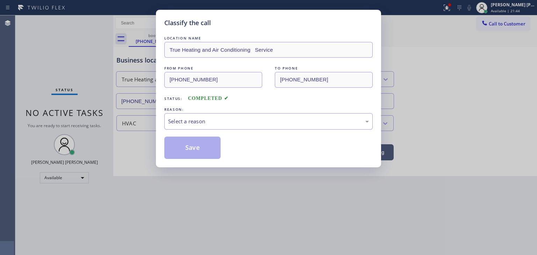
click at [198, 124] on div "Select a reason" at bounding box center [268, 122] width 201 height 8
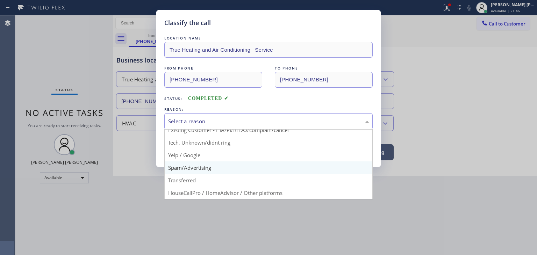
scroll to position [44, 0]
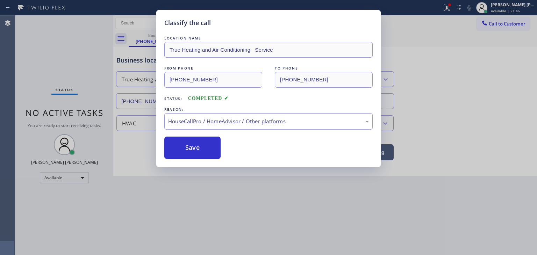
drag, startPoint x: 196, startPoint y: 149, endPoint x: 263, endPoint y: 170, distance: 70.6
click at [195, 148] on button "Save" at bounding box center [192, 148] width 56 height 22
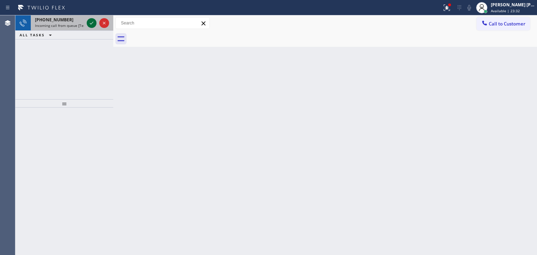
click at [94, 22] on icon at bounding box center [91, 23] width 8 height 8
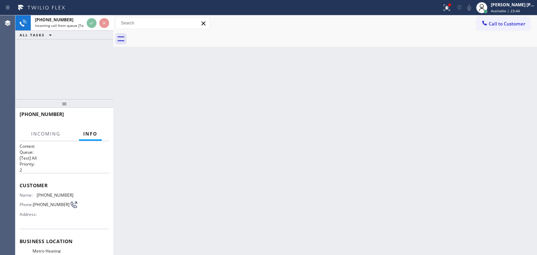
scroll to position [35, 0]
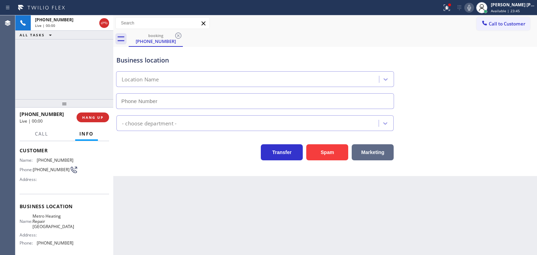
type input "[PHONE_NUMBER]"
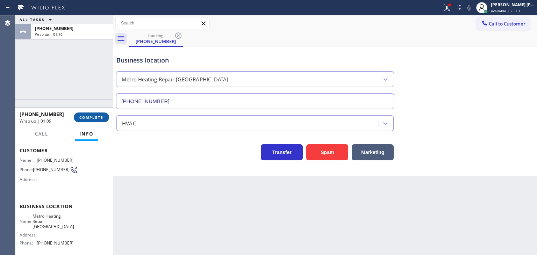
click at [104, 115] on button "COMPLETE" at bounding box center [91, 118] width 35 height 10
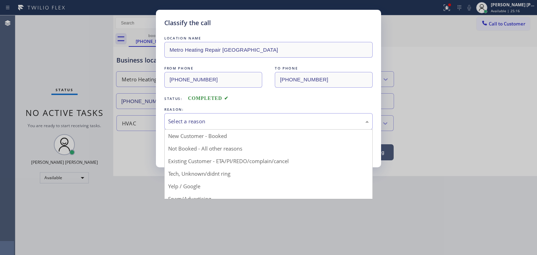
click at [174, 126] on div "Select a reason" at bounding box center [268, 121] width 208 height 16
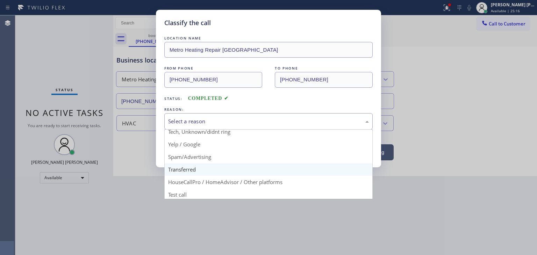
scroll to position [44, 0]
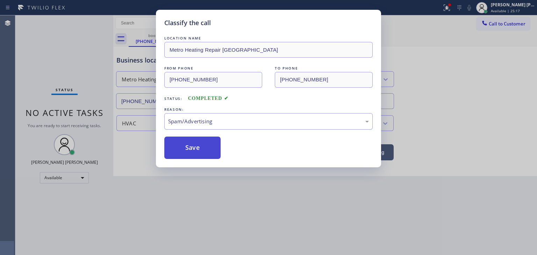
click at [188, 145] on button "Save" at bounding box center [192, 148] width 56 height 22
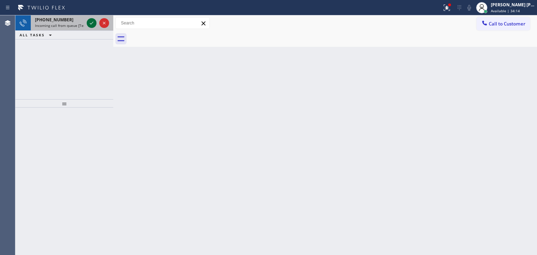
click at [92, 25] on icon at bounding box center [91, 23] width 8 height 8
click at [94, 26] on icon at bounding box center [91, 23] width 8 height 8
click at [92, 23] on icon at bounding box center [91, 23] width 8 height 8
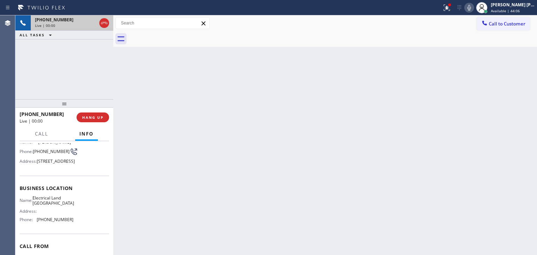
scroll to position [70, 0]
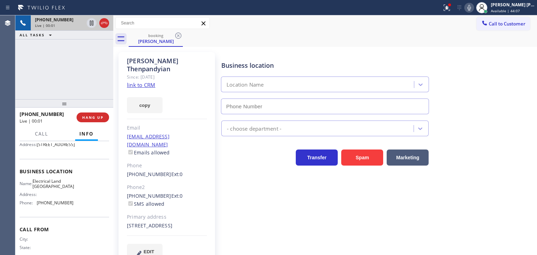
type input "[PHONE_NUMBER]"
click at [137, 81] on link "link to CRM" at bounding box center [141, 84] width 28 height 7
click at [474, 9] on div at bounding box center [469, 7] width 10 height 8
click at [474, 3] on icon at bounding box center [469, 7] width 8 height 8
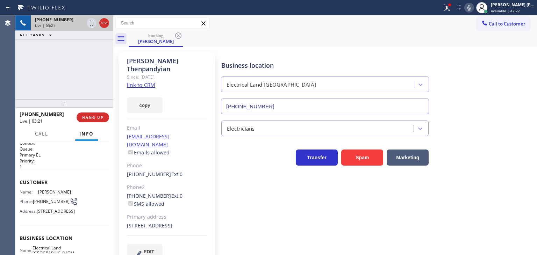
scroll to position [0, 0]
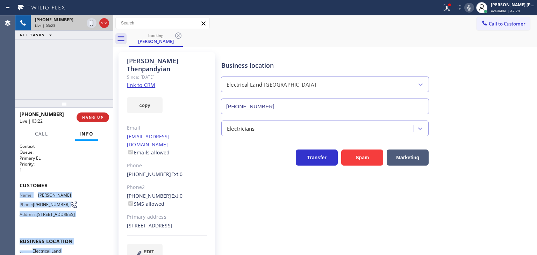
drag, startPoint x: 73, startPoint y: 225, endPoint x: 20, endPoint y: 194, distance: 61.1
click at [20, 194] on div "Context Queue: Primary EL Priority: 1 Customer Name: [PERSON_NAME] Phone: [PHON…" at bounding box center [65, 241] width 90 height 197
copy div "Name: [PERSON_NAME] Phone: [PHONE_NUMBER] Address: [STREET_ADDRESS] Business lo…"
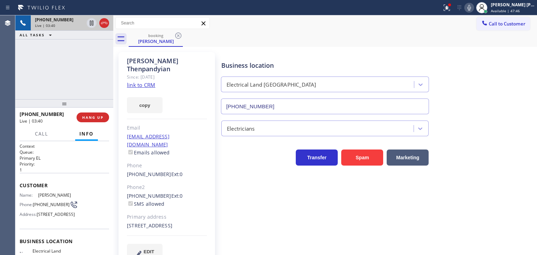
click at [110, 55] on div "[PHONE_NUMBER] Live | 03:40 ALL TASKS ALL TASKS ACTIVE TASKS TASKS IN WRAP UP" at bounding box center [64, 57] width 98 height 84
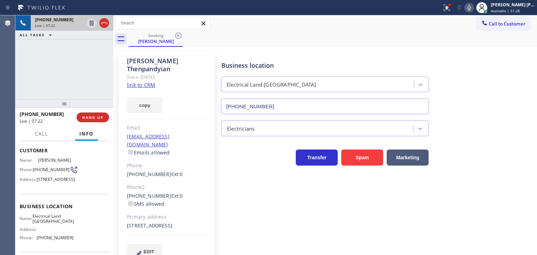
click at [59, 80] on div "[PHONE_NUMBER] Live | 07:22 ALL TASKS ALL TASKS ACTIVE TASKS TASKS IN WRAP UP" at bounding box center [64, 57] width 98 height 84
drag, startPoint x: 164, startPoint y: 158, endPoint x: 126, endPoint y: 154, distance: 38.0
click at [126, 154] on div "[PERSON_NAME] Since: [DATE] link to CRM copy Email [EMAIL_ADDRESS][DOMAIN_NAME]…" at bounding box center [167, 160] width 97 height 216
copy div "[PHONE_NUMBER]"
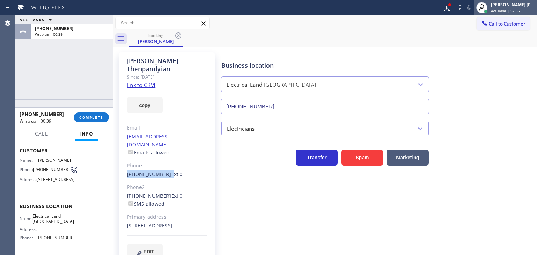
click at [513, 10] on span "Available | 52:35" at bounding box center [505, 10] width 29 height 5
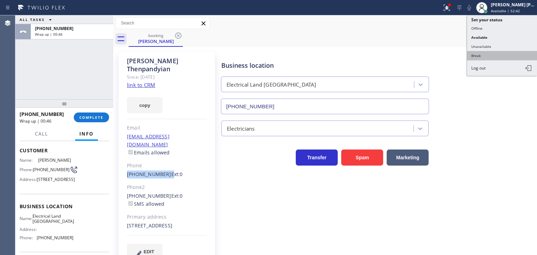
click at [485, 56] on button "Break" at bounding box center [502, 55] width 70 height 9
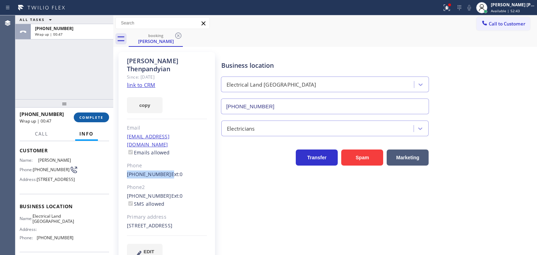
click at [99, 116] on span "COMPLETE" at bounding box center [91, 117] width 24 height 5
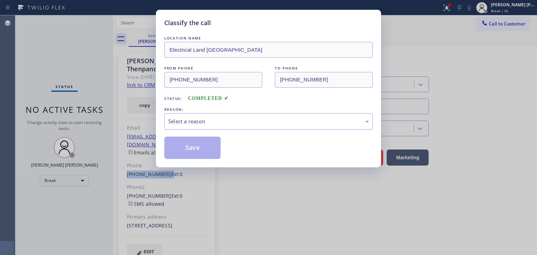
click at [215, 118] on div "Select a reason" at bounding box center [268, 122] width 201 height 8
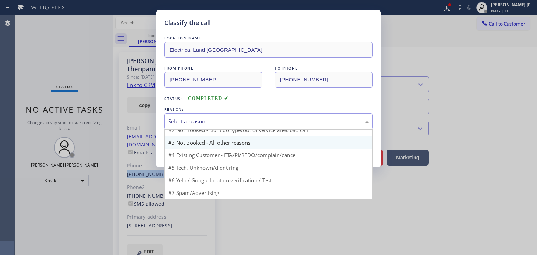
scroll to position [6, 0]
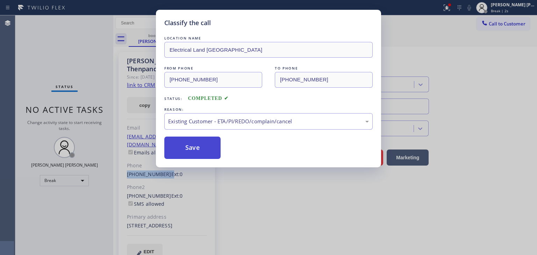
click at [202, 151] on button "Save" at bounding box center [192, 148] width 56 height 22
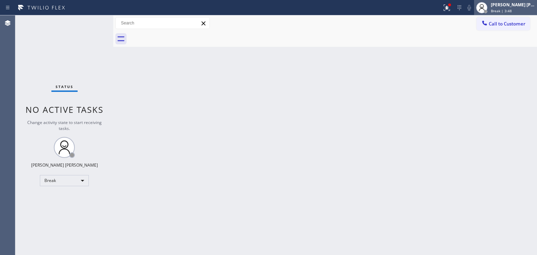
click at [512, 6] on div "[PERSON_NAME] [PERSON_NAME]" at bounding box center [513, 5] width 44 height 6
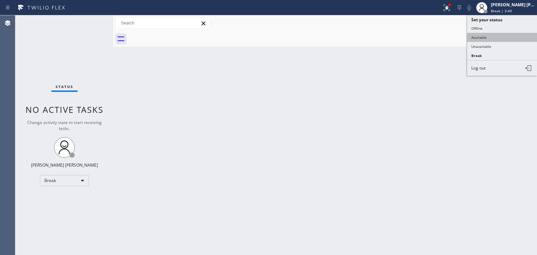
click at [497, 36] on button "Available" at bounding box center [502, 37] width 70 height 9
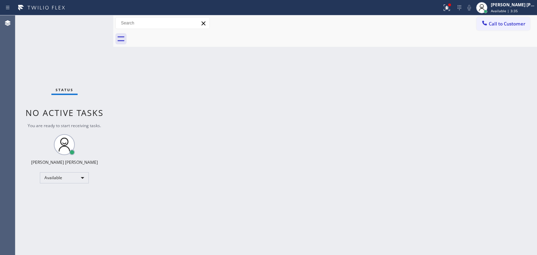
click at [92, 25] on div "Status No active tasks You are ready to start receiving tasks. [PERSON_NAME] [P…" at bounding box center [64, 135] width 98 height 240
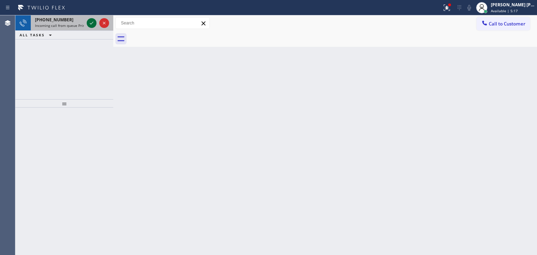
click at [94, 22] on icon at bounding box center [91, 23] width 8 height 8
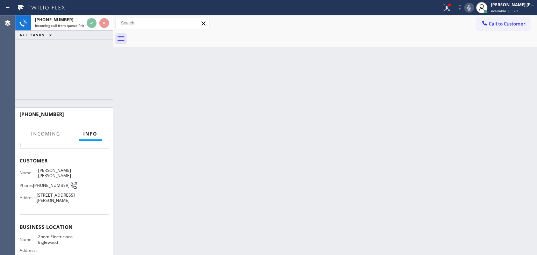
scroll to position [35, 0]
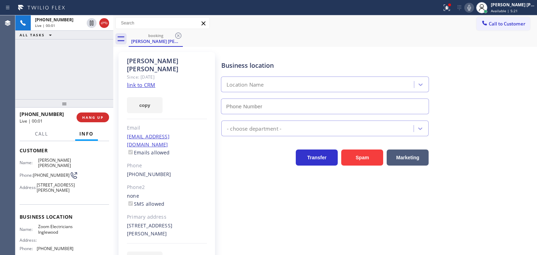
type input "[PHONE_NUMBER]"
click at [143, 81] on link "link to CRM" at bounding box center [141, 84] width 28 height 7
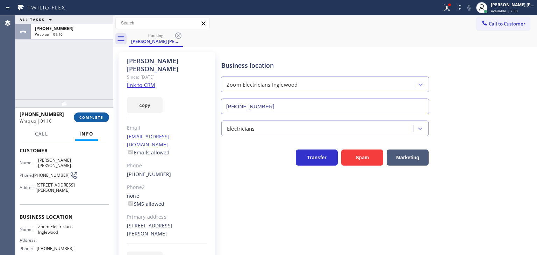
click at [92, 120] on button "COMPLETE" at bounding box center [91, 118] width 35 height 10
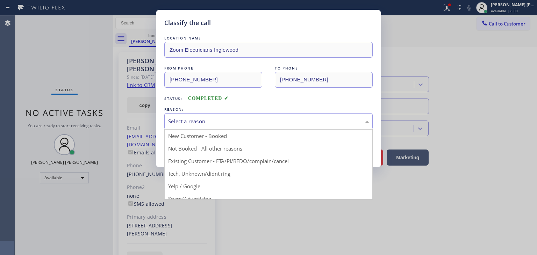
click at [201, 122] on div "Select a reason" at bounding box center [268, 122] width 201 height 8
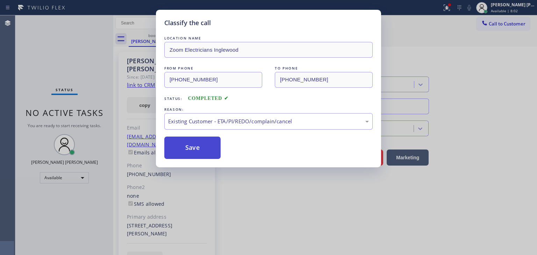
click at [198, 149] on button "Save" at bounding box center [192, 148] width 56 height 22
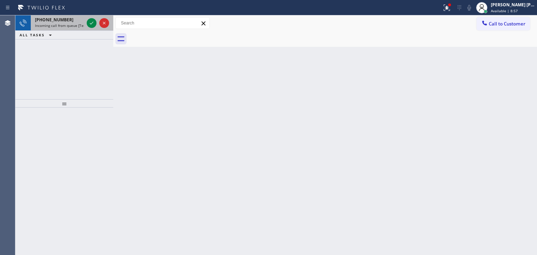
click at [90, 17] on div at bounding box center [97, 22] width 25 height 15
click at [96, 27] on div at bounding box center [92, 23] width 10 height 8
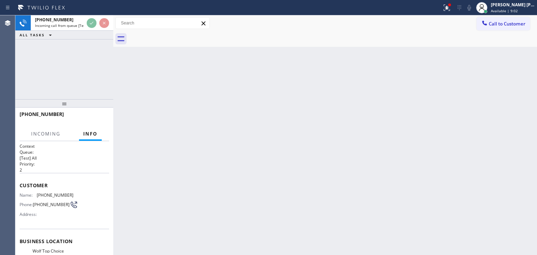
scroll to position [70, 0]
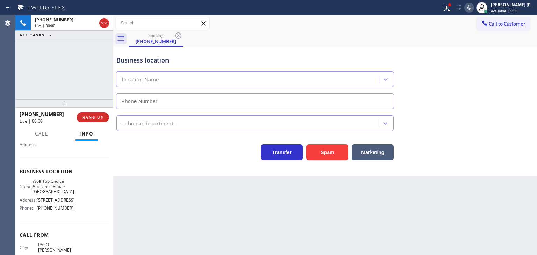
type input "[PHONE_NUMBER]"
click at [474, 8] on icon at bounding box center [469, 7] width 8 height 8
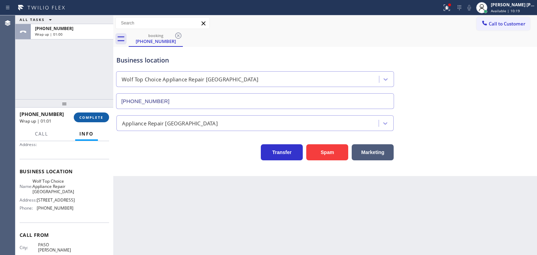
click at [97, 118] on span "COMPLETE" at bounding box center [91, 117] width 24 height 5
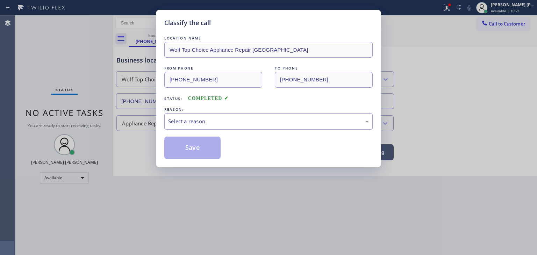
click at [205, 116] on div "Select a reason" at bounding box center [268, 121] width 208 height 16
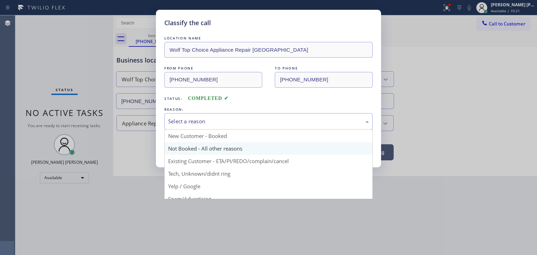
scroll to position [44, 0]
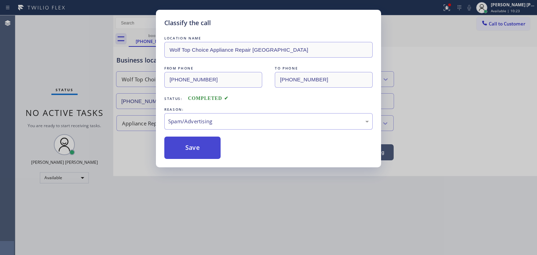
click at [201, 150] on button "Save" at bounding box center [192, 148] width 56 height 22
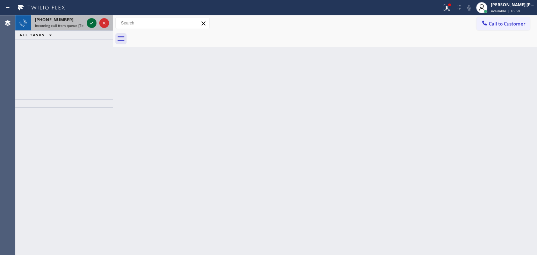
click at [92, 24] on icon at bounding box center [91, 23] width 8 height 8
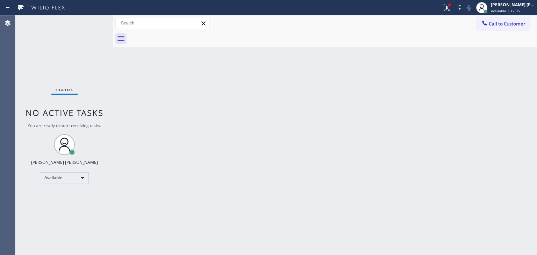
click at [318, 139] on div "Back to Dashboard Change Sender ID Customers Technicians Select a contact Outbo…" at bounding box center [325, 135] width 424 height 240
click at [527, 7] on div "[PERSON_NAME] [PERSON_NAME]" at bounding box center [513, 5] width 44 height 6
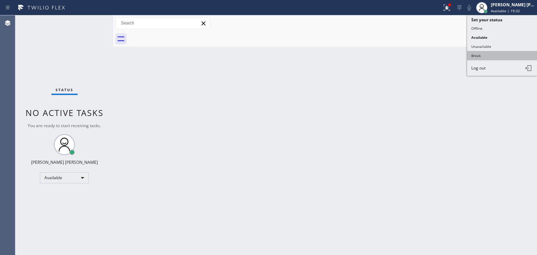
click at [499, 54] on button "Break" at bounding box center [502, 55] width 70 height 9
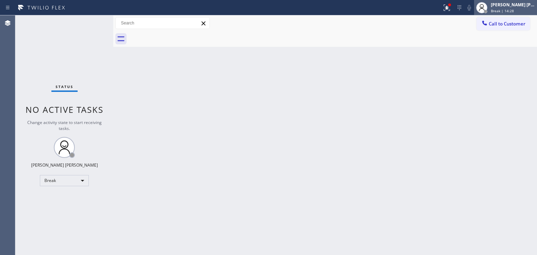
click at [510, 9] on span "Break | 14:28" at bounding box center [502, 10] width 23 height 5
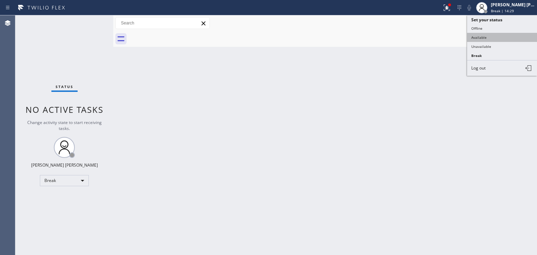
click at [494, 35] on button "Available" at bounding box center [502, 37] width 70 height 9
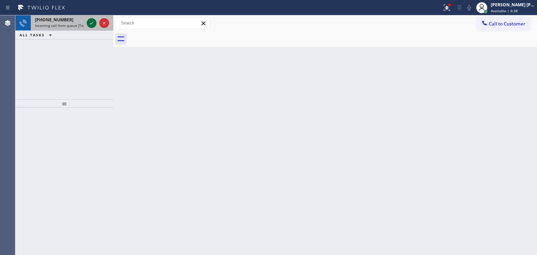
click at [91, 23] on icon at bounding box center [91, 23] width 8 height 8
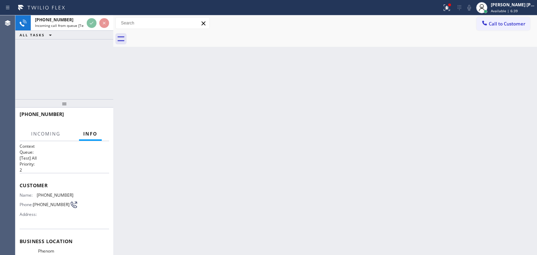
scroll to position [29, 0]
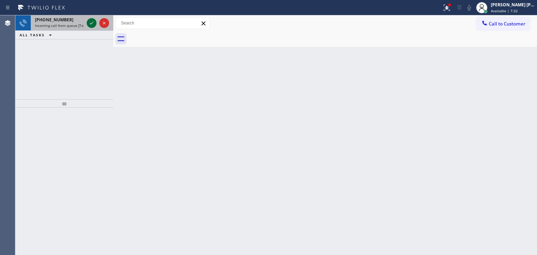
click at [92, 20] on icon at bounding box center [91, 23] width 8 height 8
click at [93, 21] on icon at bounding box center [91, 23] width 8 height 8
click at [89, 25] on icon at bounding box center [91, 23] width 8 height 8
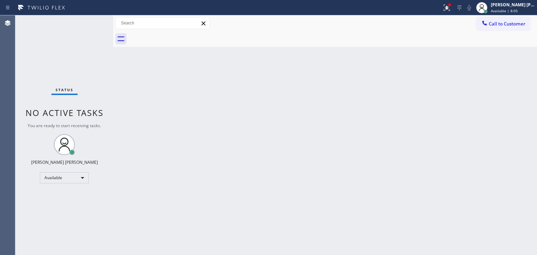
click at [90, 21] on div "Status No active tasks You are ready to start receiving tasks. [PERSON_NAME] [P…" at bounding box center [64, 135] width 98 height 240
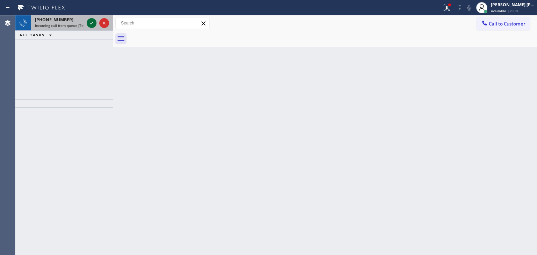
click at [90, 24] on icon at bounding box center [91, 23] width 3 height 3
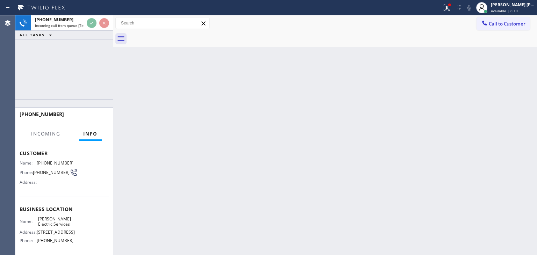
scroll to position [35, 0]
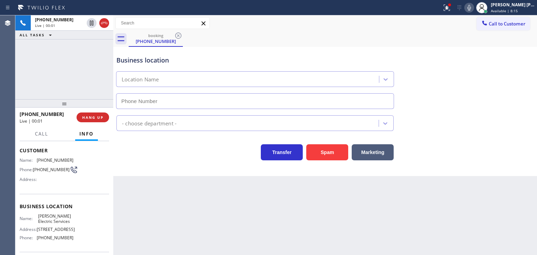
type input "[PHONE_NUMBER]"
click at [474, 5] on icon at bounding box center [469, 7] width 8 height 8
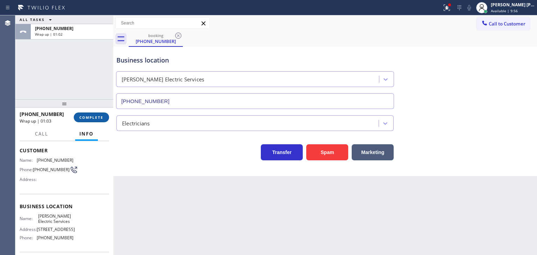
click at [101, 114] on button "COMPLETE" at bounding box center [91, 118] width 35 height 10
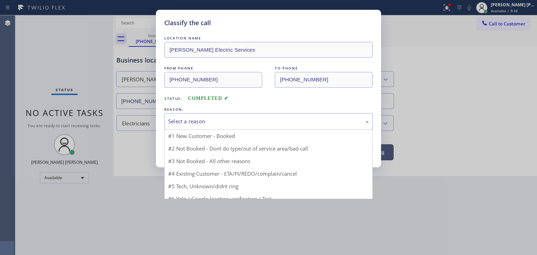
click at [225, 121] on div "Select a reason" at bounding box center [268, 122] width 201 height 8
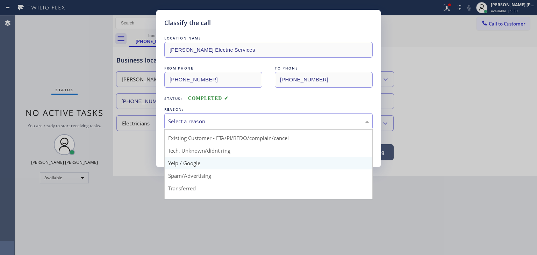
scroll to position [44, 0]
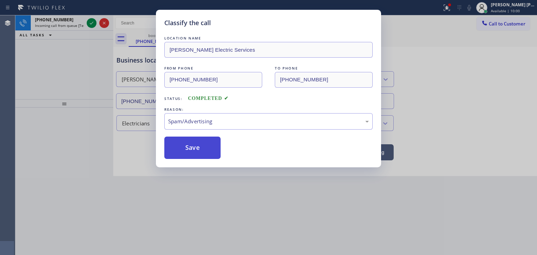
click at [199, 153] on button "Save" at bounding box center [192, 148] width 56 height 22
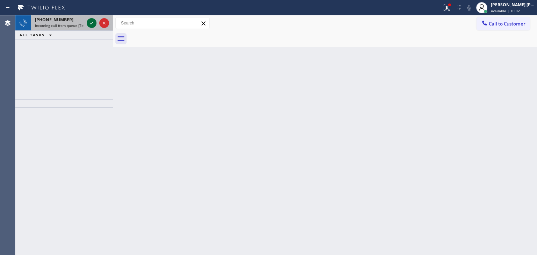
click at [90, 24] on icon at bounding box center [91, 23] width 3 height 3
click at [91, 22] on icon at bounding box center [91, 23] width 8 height 8
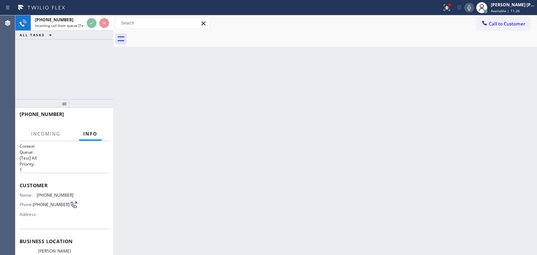
scroll to position [35, 0]
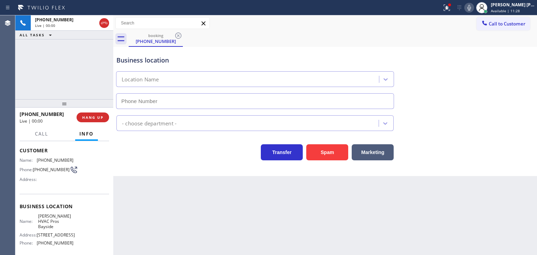
type input "[PHONE_NUMBER]"
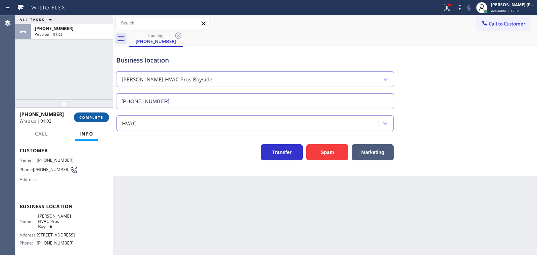
click at [82, 116] on span "COMPLETE" at bounding box center [91, 117] width 24 height 5
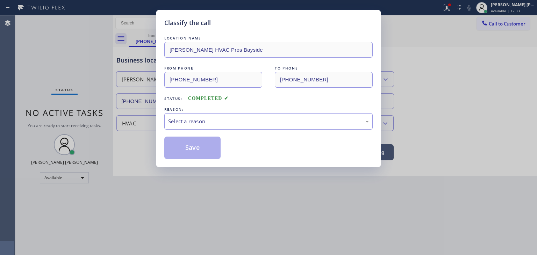
drag, startPoint x: 195, startPoint y: 121, endPoint x: 197, endPoint y: 126, distance: 5.5
click at [195, 121] on div "Select a reason" at bounding box center [268, 122] width 201 height 8
click at [209, 146] on button "Save" at bounding box center [192, 148] width 56 height 22
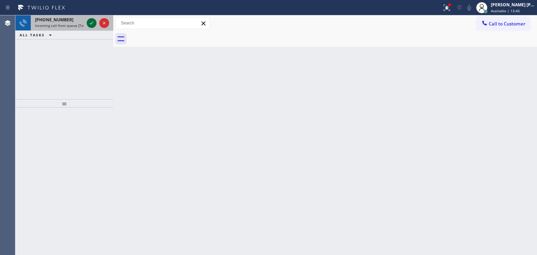
click at [91, 24] on icon at bounding box center [91, 23] width 3 height 3
click at [92, 20] on icon at bounding box center [91, 23] width 8 height 8
click at [91, 23] on icon at bounding box center [91, 23] width 8 height 8
click at [92, 24] on icon at bounding box center [91, 23] width 8 height 8
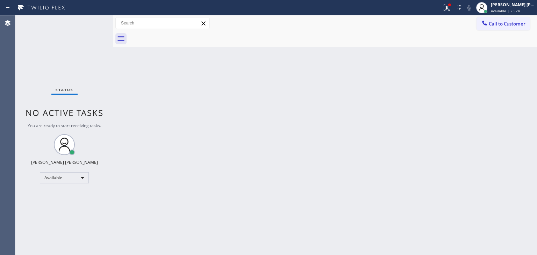
click at [91, 21] on div "Status No active tasks You are ready to start receiving tasks. [PERSON_NAME] [P…" at bounding box center [64, 135] width 98 height 240
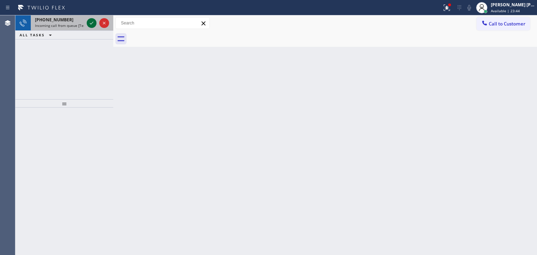
click at [91, 21] on icon at bounding box center [91, 23] width 8 height 8
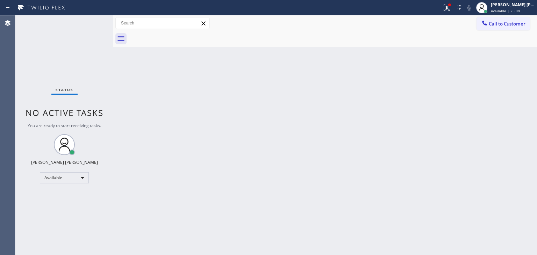
click at [91, 23] on div "Status No active tasks You are ready to start receiving tasks. [PERSON_NAME] [P…" at bounding box center [64, 135] width 98 height 240
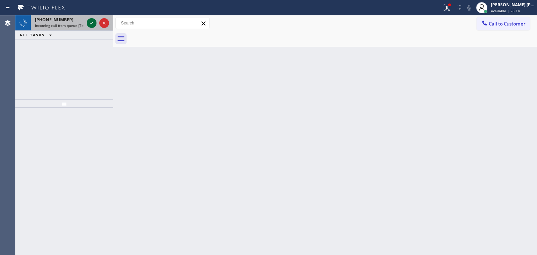
click at [93, 24] on icon at bounding box center [91, 23] width 8 height 8
click at [92, 26] on icon at bounding box center [91, 23] width 8 height 8
click at [92, 21] on icon at bounding box center [91, 23] width 8 height 8
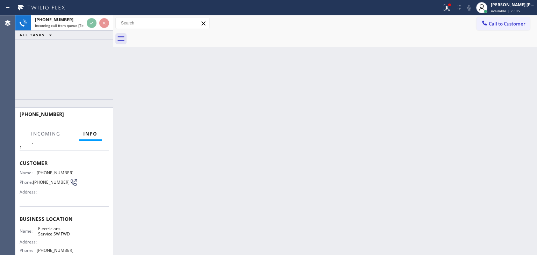
scroll to position [35, 0]
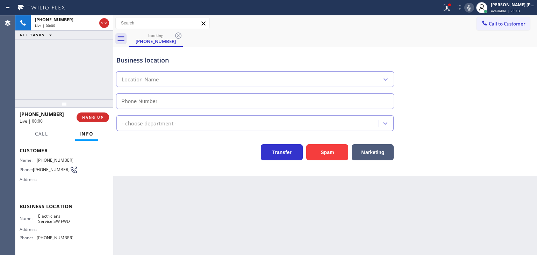
type input "[PHONE_NUMBER]"
click at [474, 13] on div "Status report Issues detected These issues could affect your workflow. Please c…" at bounding box center [488, 7] width 98 height 15
click at [474, 8] on icon at bounding box center [469, 7] width 8 height 8
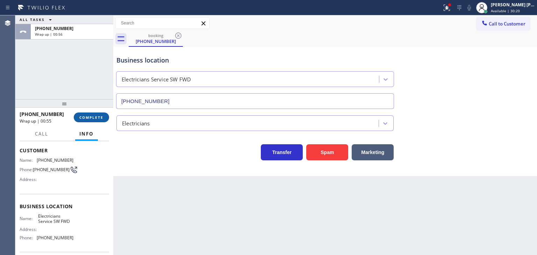
click at [94, 119] on span "COMPLETE" at bounding box center [91, 117] width 24 height 5
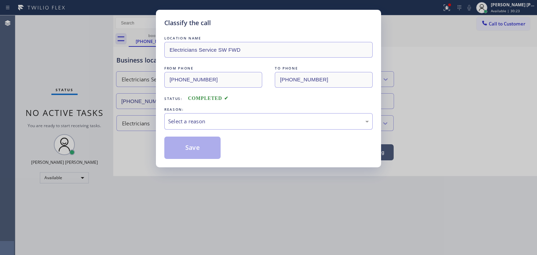
click at [194, 121] on div "Select a reason" at bounding box center [268, 122] width 201 height 8
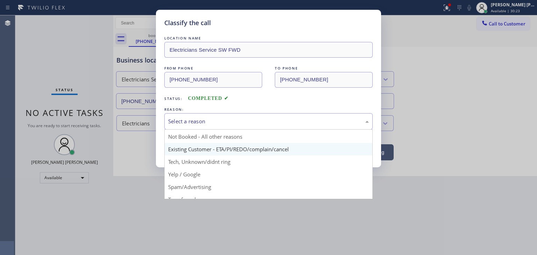
scroll to position [19, 0]
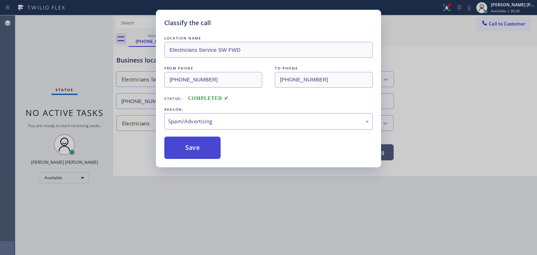
click at [189, 142] on button "Save" at bounding box center [192, 148] width 56 height 22
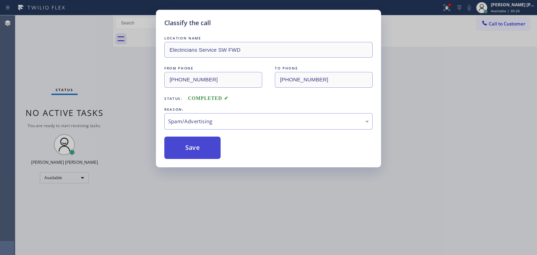
click at [190, 146] on button "Save" at bounding box center [192, 148] width 56 height 22
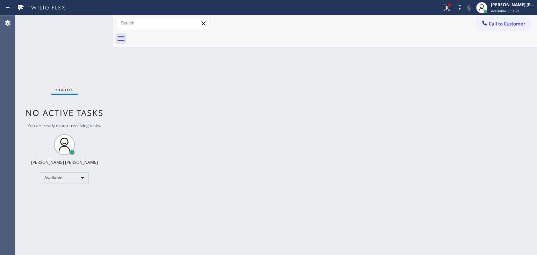
click at [93, 24] on div "Status No active tasks You are ready to start receiving tasks. [PERSON_NAME] [P…" at bounding box center [64, 135] width 98 height 240
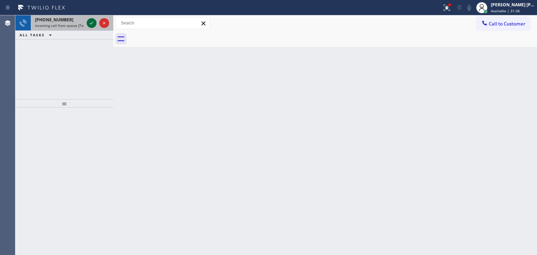
click at [93, 25] on icon at bounding box center [91, 23] width 8 height 8
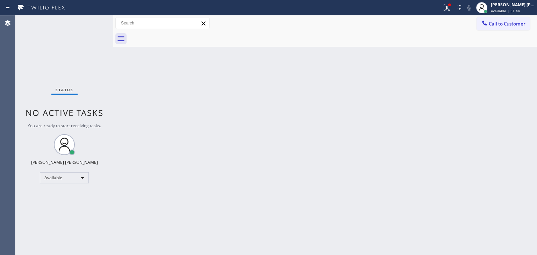
click at [93, 24] on div "Status No active tasks You are ready to start receiving tasks. [PERSON_NAME] [P…" at bounding box center [64, 135] width 98 height 240
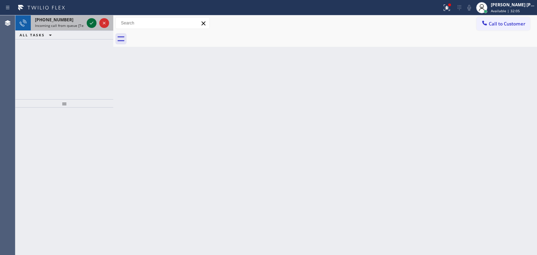
click at [93, 24] on icon at bounding box center [91, 23] width 8 height 8
click at [90, 24] on icon at bounding box center [91, 23] width 8 height 8
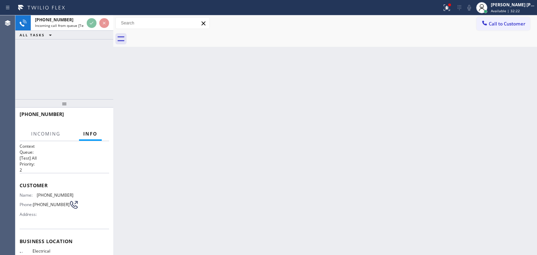
scroll to position [35, 0]
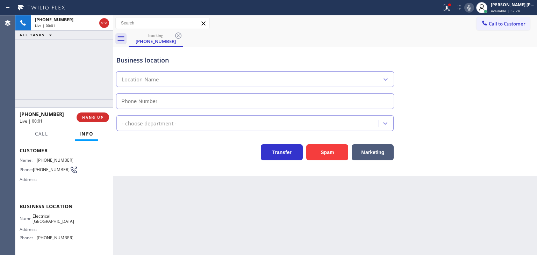
type input "[PHONE_NUMBER]"
click at [474, 7] on icon at bounding box center [469, 7] width 8 height 8
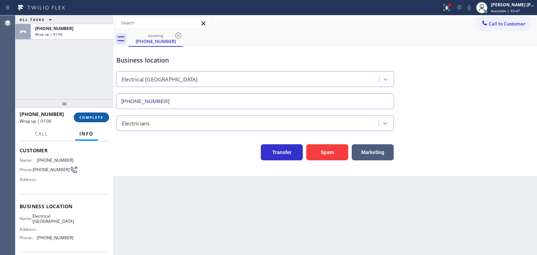
click at [87, 116] on span "COMPLETE" at bounding box center [91, 117] width 24 height 5
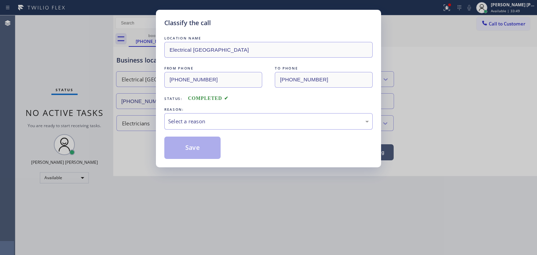
click at [195, 121] on div "Select a reason" at bounding box center [268, 122] width 201 height 8
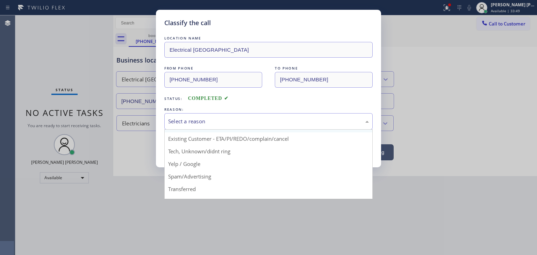
scroll to position [44, 0]
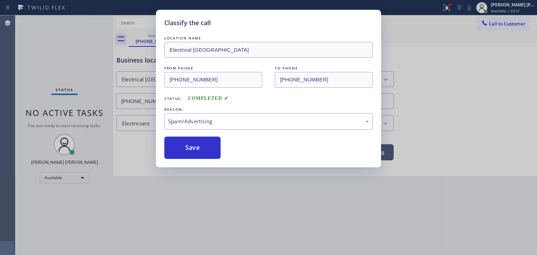
click at [200, 156] on button "Save" at bounding box center [192, 148] width 56 height 22
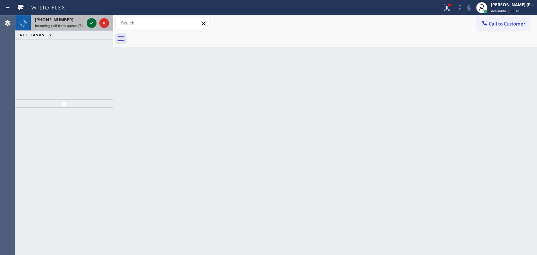
click at [93, 23] on icon at bounding box center [91, 23] width 8 height 8
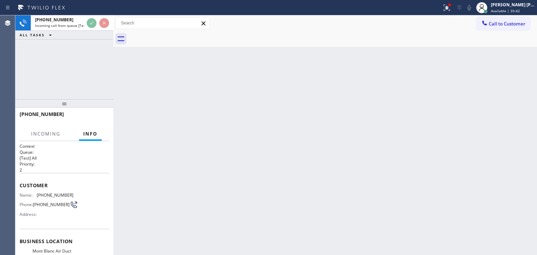
scroll to position [35, 0]
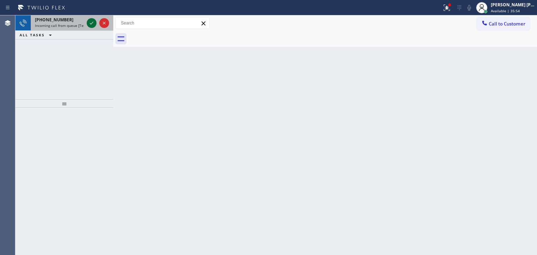
click at [90, 26] on icon at bounding box center [91, 23] width 8 height 8
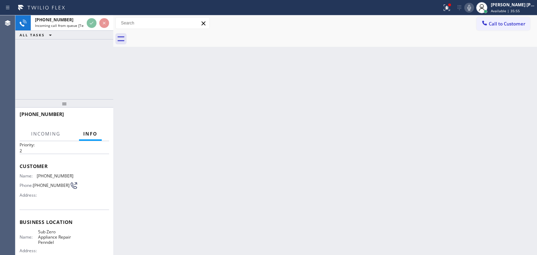
scroll to position [35, 0]
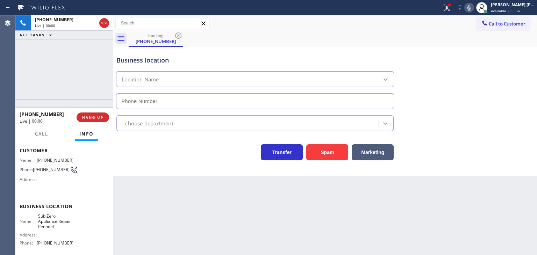
type input "[PHONE_NUMBER]"
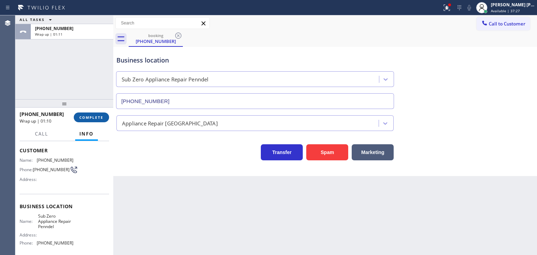
click at [88, 115] on button "COMPLETE" at bounding box center [91, 118] width 35 height 10
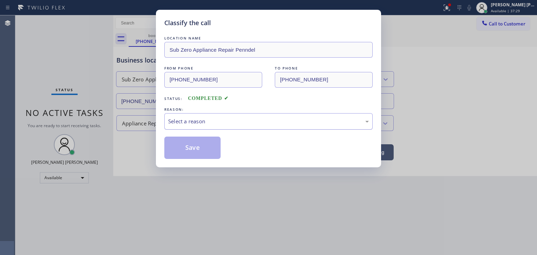
click at [220, 126] on div "Select a reason" at bounding box center [268, 121] width 208 height 16
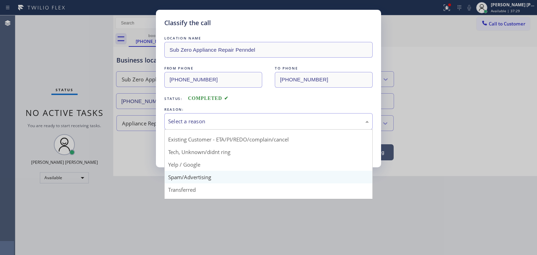
scroll to position [44, 0]
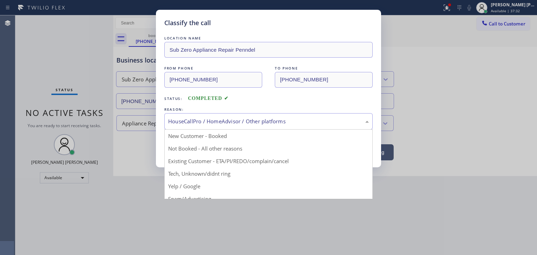
click at [190, 118] on div "HouseCallPro / HomeAdvisor / Other platforms" at bounding box center [268, 122] width 201 height 8
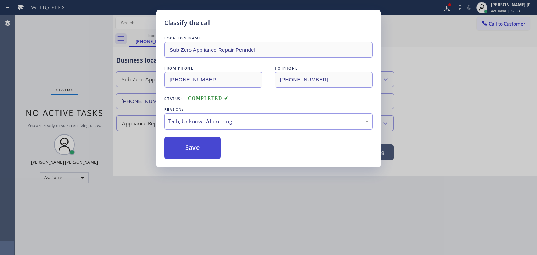
click at [199, 150] on button "Save" at bounding box center [192, 148] width 56 height 22
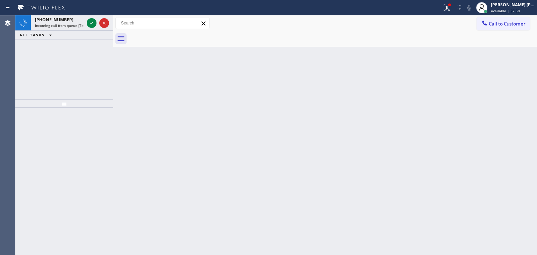
drag, startPoint x: 93, startPoint y: 24, endPoint x: 70, endPoint y: 99, distance: 78.2
click at [93, 24] on icon at bounding box center [91, 23] width 8 height 8
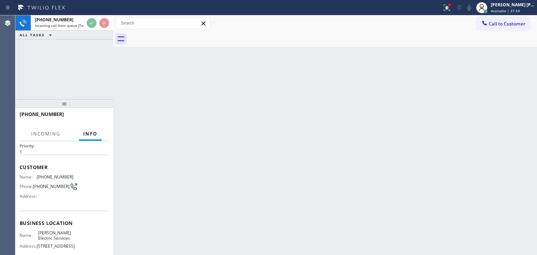
scroll to position [35, 0]
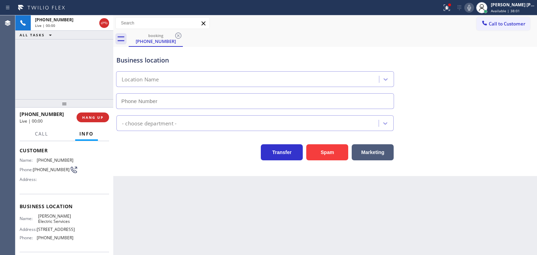
type input "[PHONE_NUMBER]"
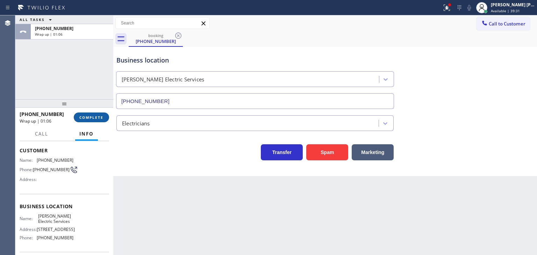
click at [91, 115] on span "COMPLETE" at bounding box center [91, 117] width 24 height 5
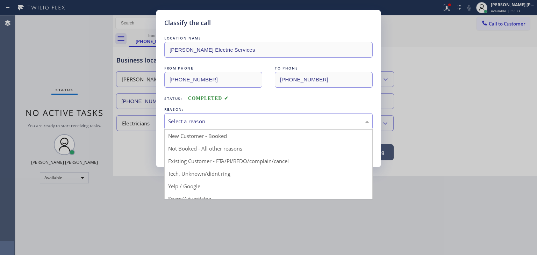
click at [187, 127] on div "Select a reason" at bounding box center [268, 121] width 208 height 16
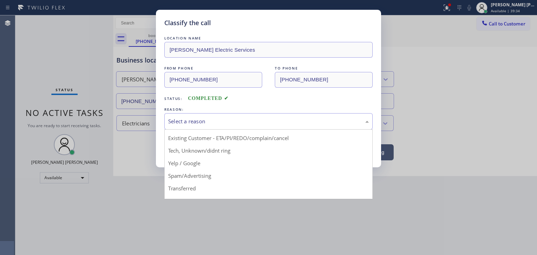
scroll to position [44, 0]
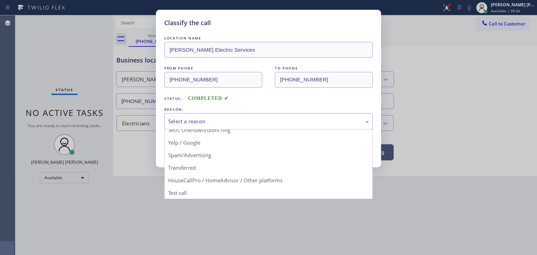
drag, startPoint x: 204, startPoint y: 179, endPoint x: 202, endPoint y: 171, distance: 7.8
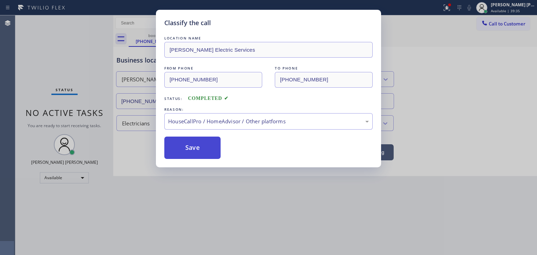
click at [197, 145] on button "Save" at bounding box center [192, 148] width 56 height 22
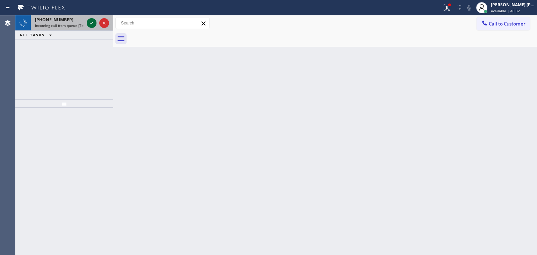
click at [91, 19] on icon at bounding box center [91, 23] width 8 height 8
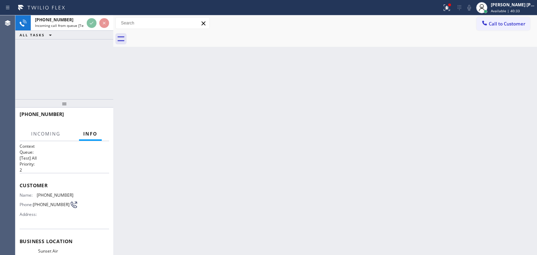
scroll to position [35, 0]
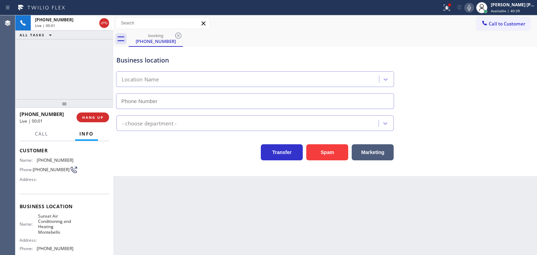
type input "[PHONE_NUMBER]"
click at [474, 7] on icon at bounding box center [469, 7] width 8 height 8
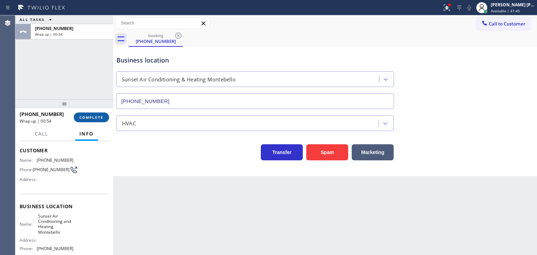
click at [96, 116] on span "COMPLETE" at bounding box center [91, 117] width 24 height 5
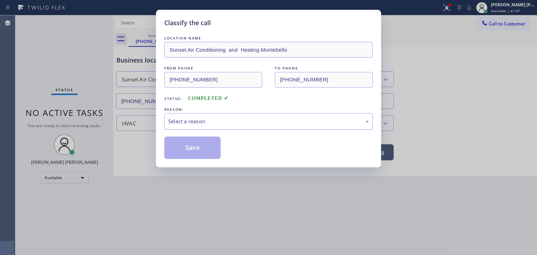
click at [189, 123] on div "Select a reason" at bounding box center [268, 122] width 201 height 8
click at [197, 150] on button "Save" at bounding box center [192, 148] width 56 height 22
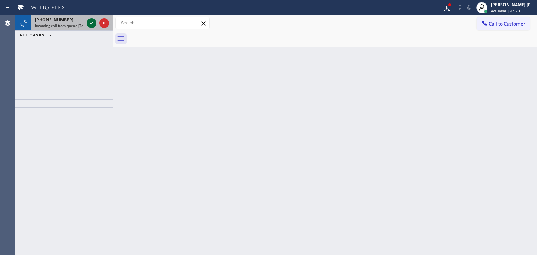
click at [88, 24] on icon at bounding box center [91, 23] width 8 height 8
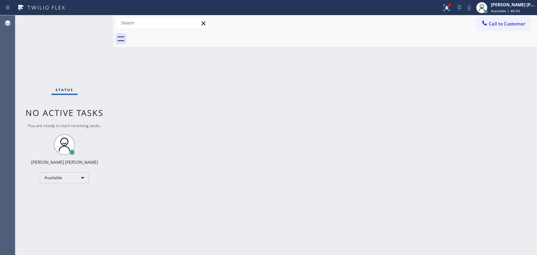
click at [92, 23] on div "Status No active tasks You are ready to start receiving tasks. [PERSON_NAME] [P…" at bounding box center [64, 135] width 98 height 240
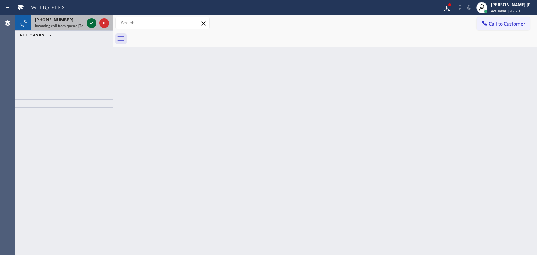
click at [92, 22] on icon at bounding box center [91, 23] width 8 height 8
click at [92, 20] on icon at bounding box center [91, 23] width 8 height 8
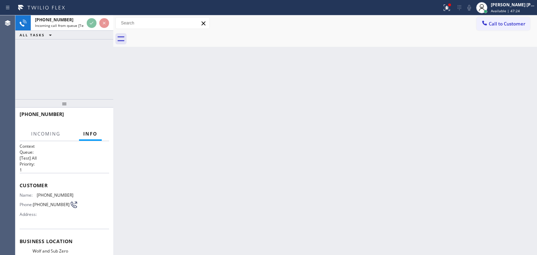
scroll to position [35, 0]
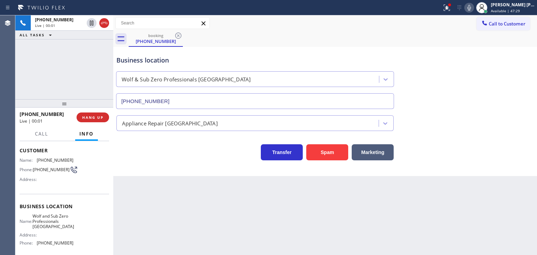
type input "[PHONE_NUMBER]"
click at [474, 9] on icon at bounding box center [469, 7] width 8 height 8
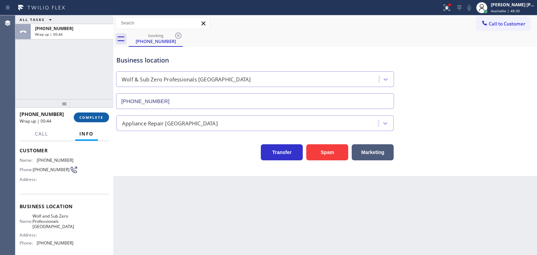
click at [83, 114] on button "COMPLETE" at bounding box center [91, 118] width 35 height 10
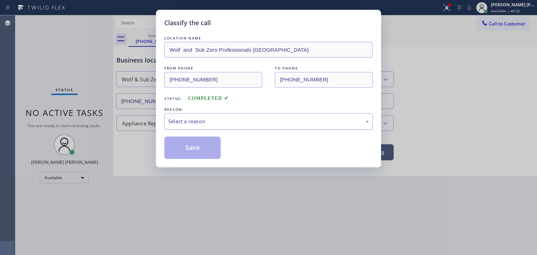
click at [199, 122] on div "Select a reason" at bounding box center [268, 122] width 201 height 8
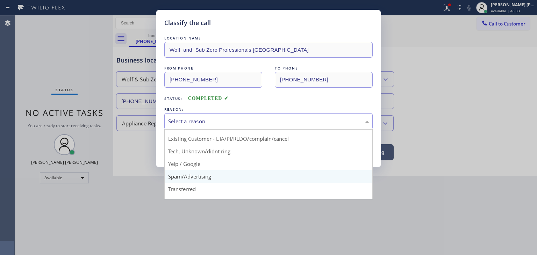
scroll to position [35, 0]
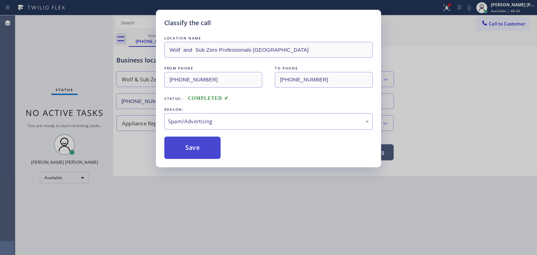
click at [185, 151] on button "Save" at bounding box center [192, 148] width 56 height 22
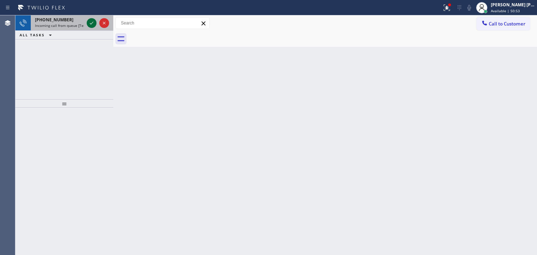
click at [91, 23] on icon at bounding box center [91, 23] width 8 height 8
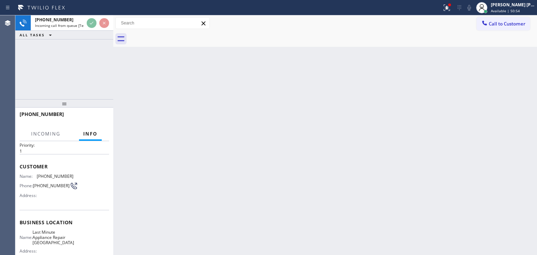
scroll to position [35, 0]
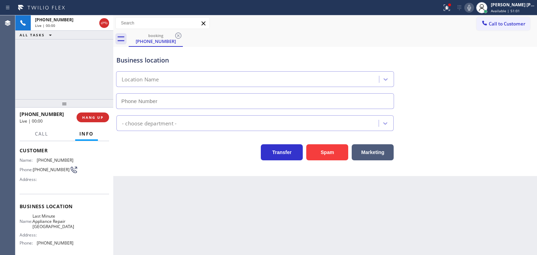
type input "[PHONE_NUMBER]"
click at [474, 5] on icon at bounding box center [469, 7] width 8 height 8
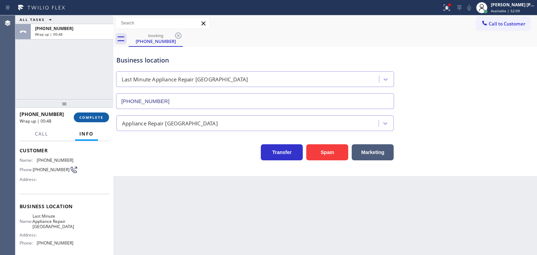
click at [95, 119] on span "COMPLETE" at bounding box center [91, 117] width 24 height 5
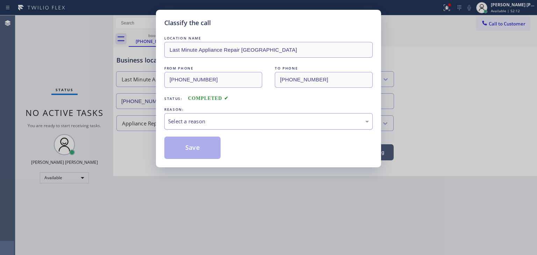
click at [191, 122] on div "Select a reason" at bounding box center [268, 122] width 201 height 8
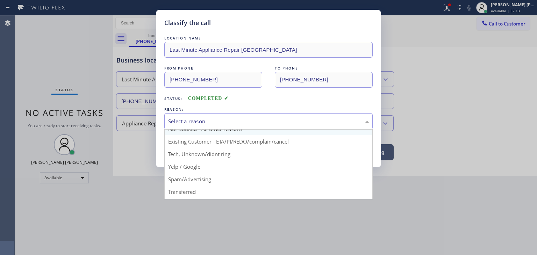
scroll to position [35, 0]
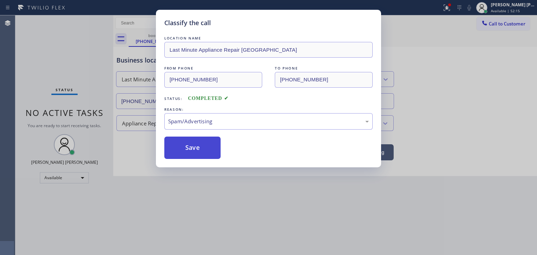
click at [191, 151] on button "Save" at bounding box center [192, 148] width 56 height 22
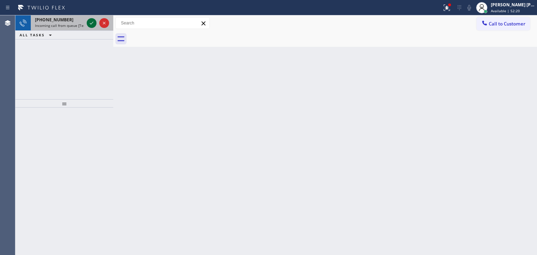
click at [95, 26] on icon at bounding box center [91, 23] width 8 height 8
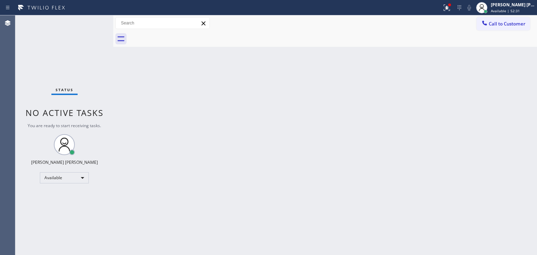
click at [93, 22] on div "Status No active tasks You are ready to start receiving tasks. [PERSON_NAME] [P…" at bounding box center [64, 135] width 98 height 240
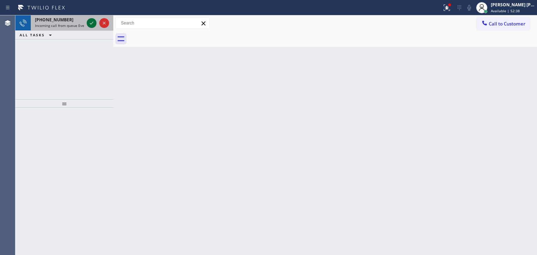
click at [93, 21] on icon at bounding box center [91, 23] width 8 height 8
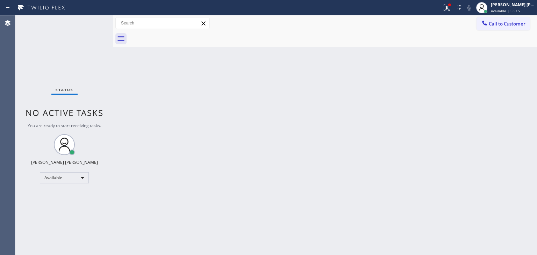
click at [92, 22] on div "Status No active tasks You are ready to start receiving tasks. [PERSON_NAME] [P…" at bounding box center [64, 135] width 98 height 240
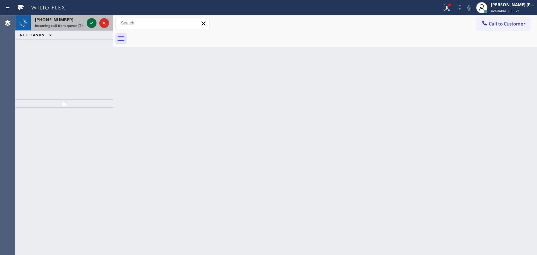
click at [91, 22] on icon at bounding box center [91, 23] width 8 height 8
click at [92, 20] on icon at bounding box center [91, 23] width 8 height 8
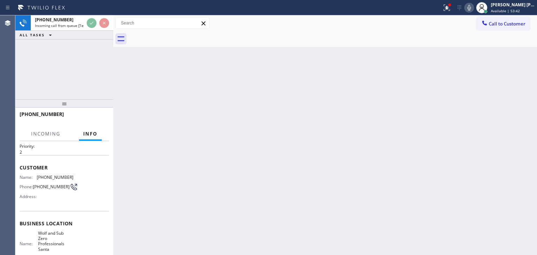
scroll to position [35, 0]
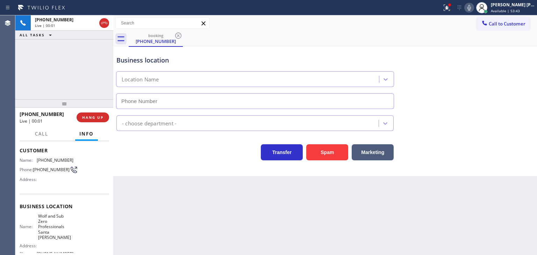
type input "[PHONE_NUMBER]"
click at [474, 7] on icon at bounding box center [469, 7] width 8 height 8
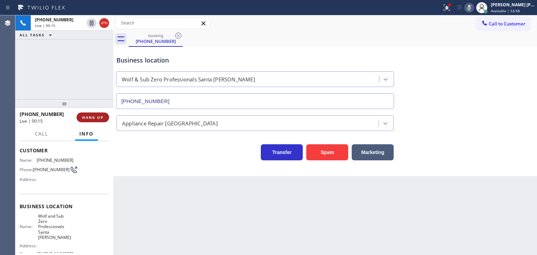
click at [95, 116] on span "HANG UP" at bounding box center [92, 117] width 21 height 5
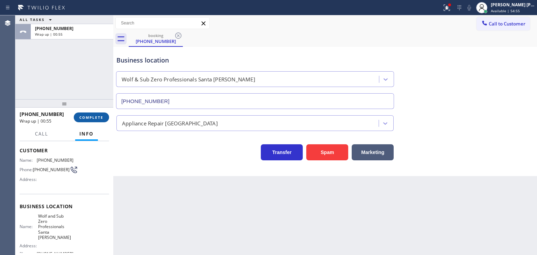
click at [89, 118] on span "COMPLETE" at bounding box center [91, 117] width 24 height 5
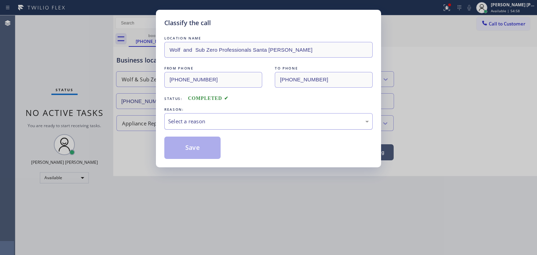
click at [180, 119] on div "Select a reason" at bounding box center [268, 122] width 201 height 8
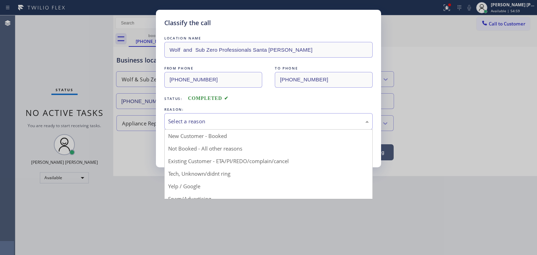
scroll to position [35, 0]
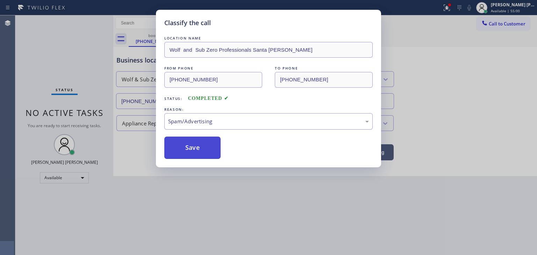
click at [189, 151] on button "Save" at bounding box center [192, 148] width 56 height 22
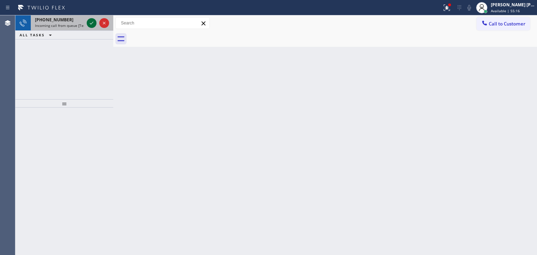
click at [90, 22] on icon at bounding box center [91, 23] width 8 height 8
click at [91, 23] on icon at bounding box center [91, 23] width 8 height 8
click at [90, 23] on icon at bounding box center [91, 23] width 8 height 8
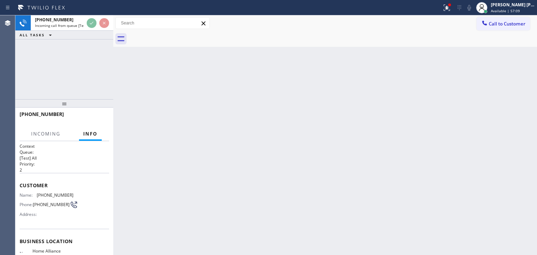
scroll to position [35, 0]
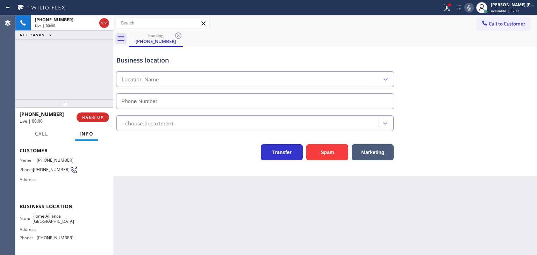
type input "[PHONE_NUMBER]"
click at [471, 9] on icon at bounding box center [469, 8] width 3 height 6
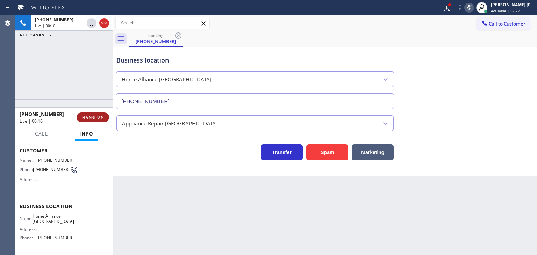
click at [106, 120] on button "HANG UP" at bounding box center [93, 118] width 33 height 10
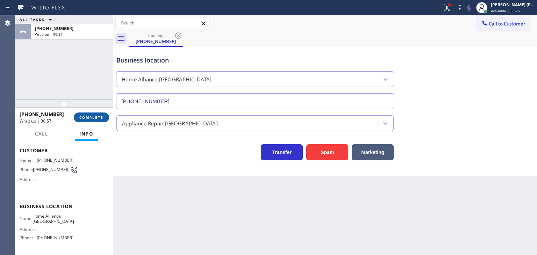
click at [94, 117] on span "COMPLETE" at bounding box center [91, 117] width 24 height 5
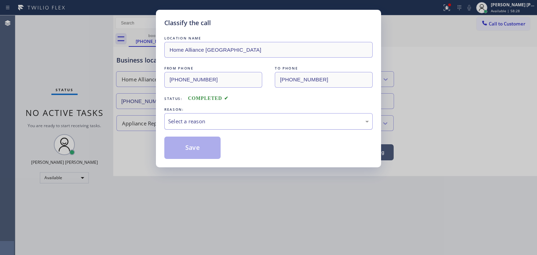
click at [183, 120] on div "Select a reason" at bounding box center [268, 122] width 201 height 8
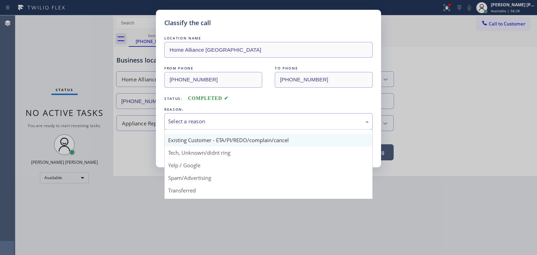
scroll to position [44, 0]
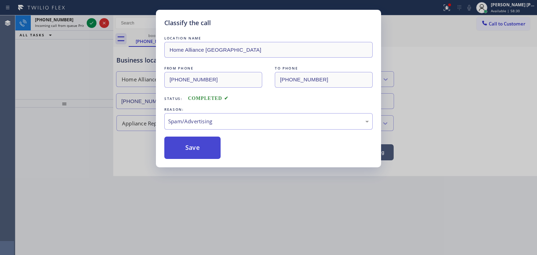
click at [190, 143] on button "Save" at bounding box center [192, 148] width 56 height 22
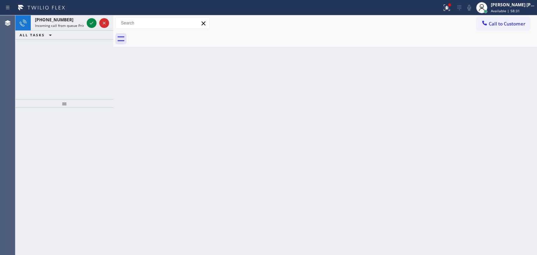
click at [191, 147] on div "Back to Dashboard Change Sender ID Customers Technicians Select a contact Outbo…" at bounding box center [325, 135] width 424 height 240
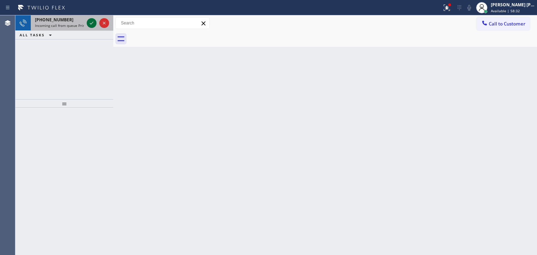
click at [93, 20] on icon at bounding box center [91, 23] width 8 height 8
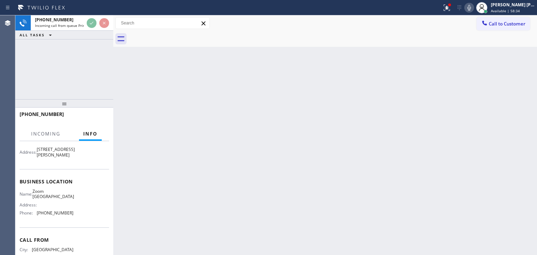
scroll to position [70, 0]
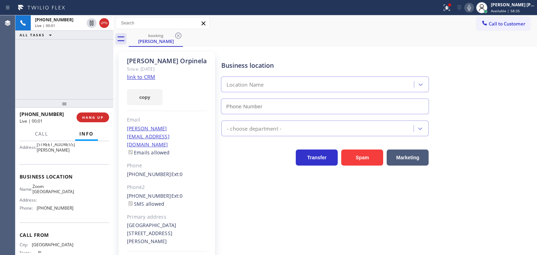
type input "[PHONE_NUMBER]"
click at [148, 79] on link "link to CRM" at bounding box center [141, 76] width 28 height 7
click at [471, 8] on icon at bounding box center [469, 8] width 3 height 6
click at [474, 5] on icon at bounding box center [469, 7] width 8 height 8
click at [97, 92] on div "[PHONE_NUMBER] Live | 03:01 ALL TASKS ALL TASKS ACTIVE TASKS TASKS IN WRAP UP" at bounding box center [64, 57] width 98 height 84
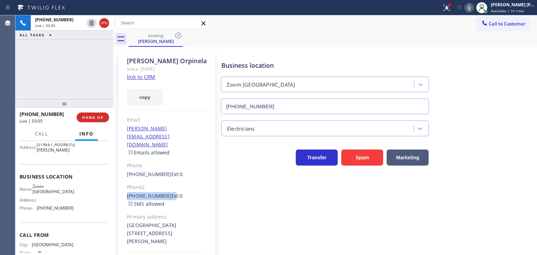
drag, startPoint x: 164, startPoint y: 179, endPoint x: 117, endPoint y: 182, distance: 47.3
click at [117, 182] on div "[PERSON_NAME] Since: [DATE] link to CRM copy Email [PERSON_NAME][EMAIL_ADDRESS]…" at bounding box center [167, 168] width 105 height 239
copy div "[PHONE_NUMBER] E"
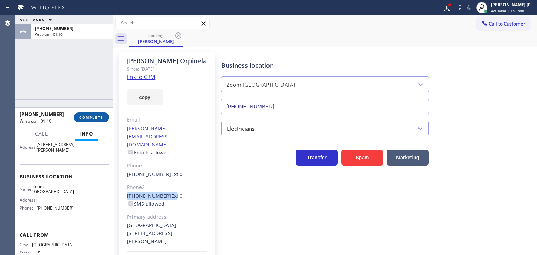
click at [100, 119] on span "COMPLETE" at bounding box center [91, 117] width 24 height 5
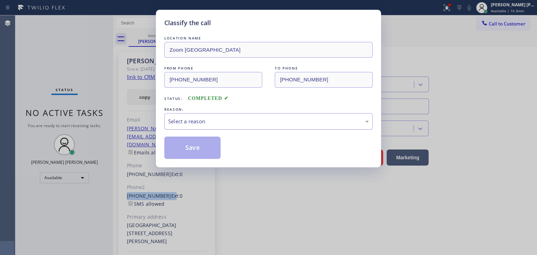
click at [221, 118] on div "Select a reason" at bounding box center [268, 122] width 201 height 8
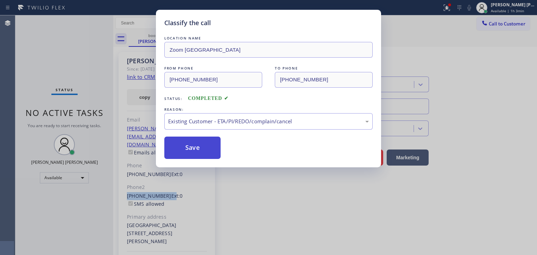
click at [206, 149] on button "Save" at bounding box center [192, 148] width 56 height 22
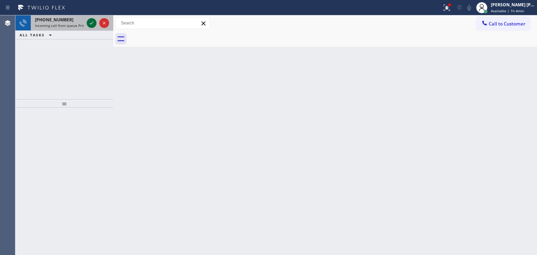
click at [92, 21] on icon at bounding box center [91, 23] width 8 height 8
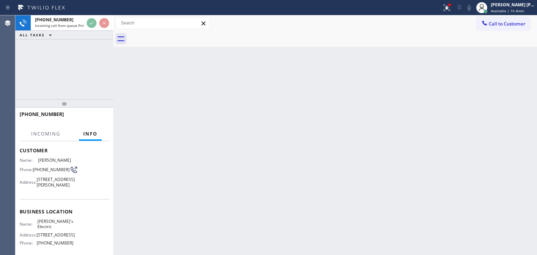
scroll to position [70, 0]
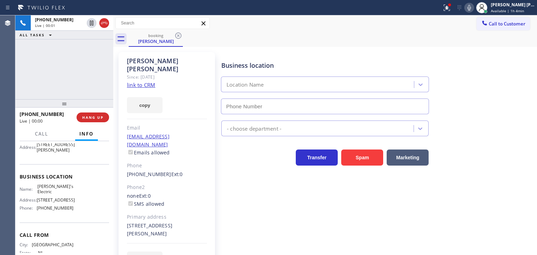
type input "[PHONE_NUMBER]"
click at [138, 81] on link "link to CRM" at bounding box center [141, 84] width 28 height 7
drag, startPoint x: 508, startPoint y: 101, endPoint x: 503, endPoint y: 100, distance: 5.0
click at [508, 101] on div "Business location [PERSON_NAME]'s Electric [PHONE_NUMBER]" at bounding box center [377, 82] width 315 height 63
click at [474, 10] on icon at bounding box center [469, 7] width 8 height 8
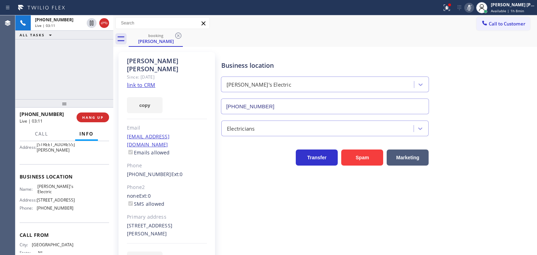
click at [474, 8] on icon at bounding box center [469, 7] width 8 height 8
click at [90, 44] on icon at bounding box center [91, 47] width 8 height 8
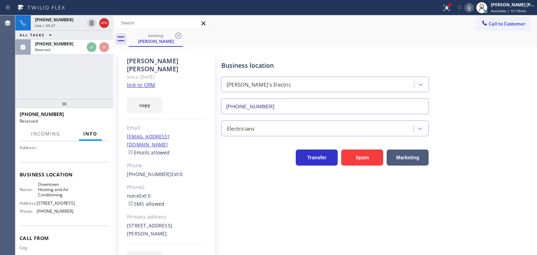
scroll to position [67, 0]
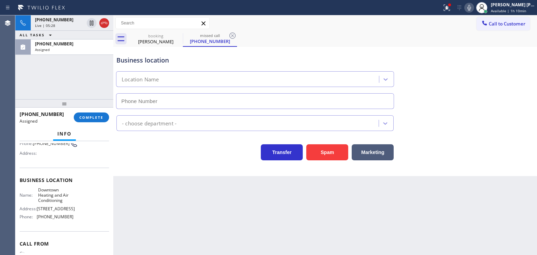
type input "[PHONE_NUMBER]"
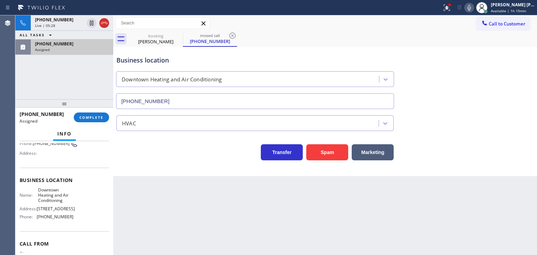
click at [77, 51] on div "Assigned" at bounding box center [72, 49] width 74 height 5
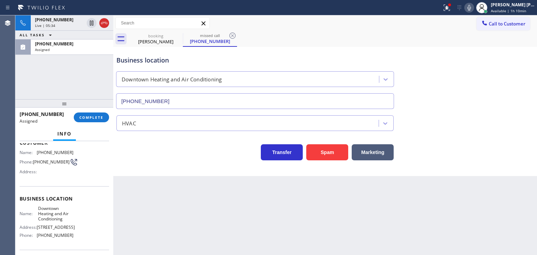
scroll to position [32, 0]
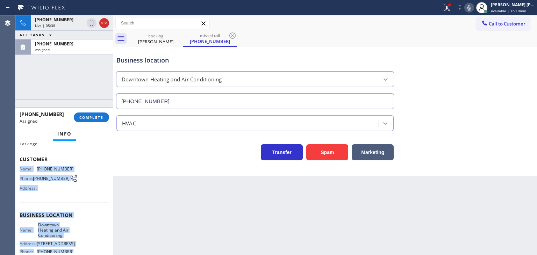
drag, startPoint x: 70, startPoint y: 217, endPoint x: 18, endPoint y: 170, distance: 70.3
click at [18, 170] on div "Context Queue: HVAC Priority: 0 Task Age: Customer Name: [PHONE_NUMBER] Phone: …" at bounding box center [64, 198] width 98 height 114
copy div "Name: [PHONE_NUMBER] Phone: [PHONE_NUMBER] Address: Business location Name: Dow…"
click at [90, 49] on div "Assigned" at bounding box center [72, 49] width 74 height 5
click at [98, 116] on span "COMPLETE" at bounding box center [91, 117] width 24 height 5
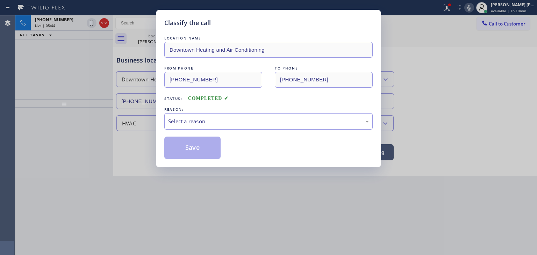
click at [200, 118] on div "Select a reason" at bounding box center [268, 122] width 201 height 8
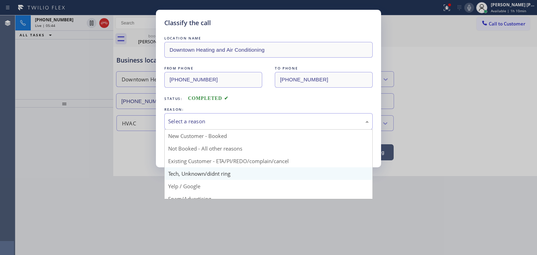
scroll to position [35, 0]
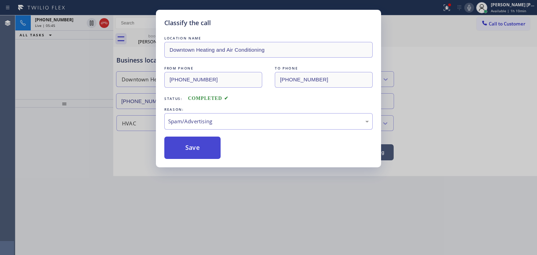
click at [194, 147] on button "Save" at bounding box center [192, 148] width 56 height 22
type input "[PHONE_NUMBER]"
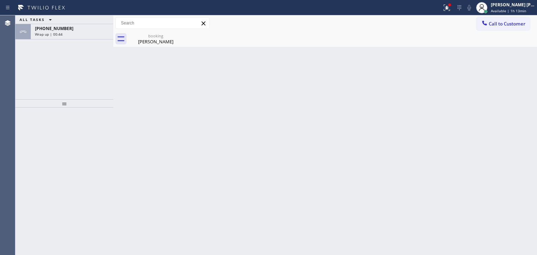
drag, startPoint x: 85, startPoint y: 32, endPoint x: 87, endPoint y: 44, distance: 11.8
click at [85, 32] on div "Wrap up | 00:44" at bounding box center [72, 34] width 74 height 5
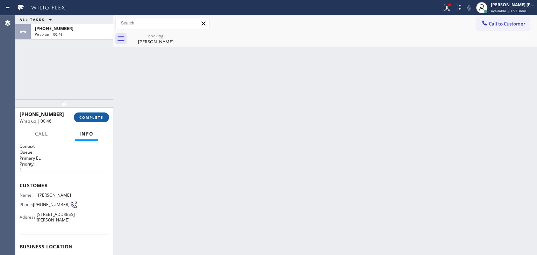
click at [100, 115] on span "COMPLETE" at bounding box center [91, 117] width 24 height 5
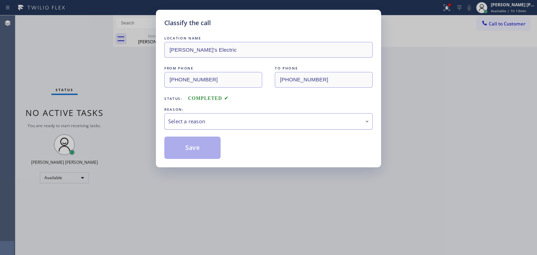
click at [215, 125] on div "Select a reason" at bounding box center [268, 122] width 201 height 8
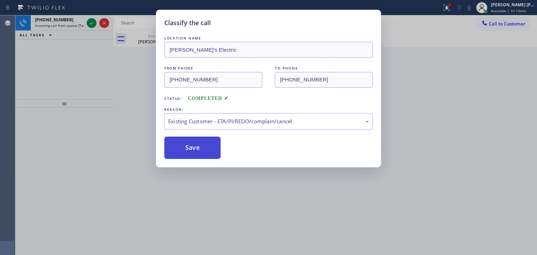
click at [194, 154] on button "Save" at bounding box center [192, 148] width 56 height 22
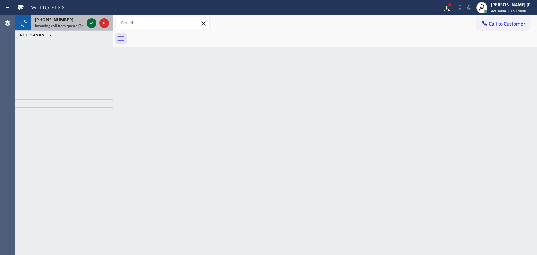
click at [88, 26] on icon at bounding box center [91, 23] width 8 height 8
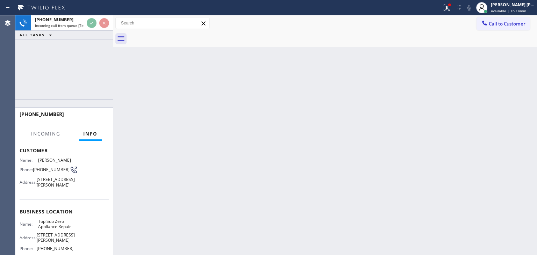
scroll to position [58, 0]
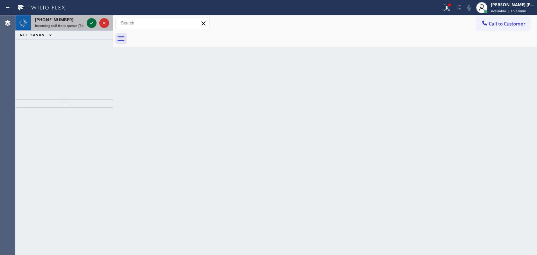
click at [90, 19] on icon at bounding box center [91, 23] width 8 height 8
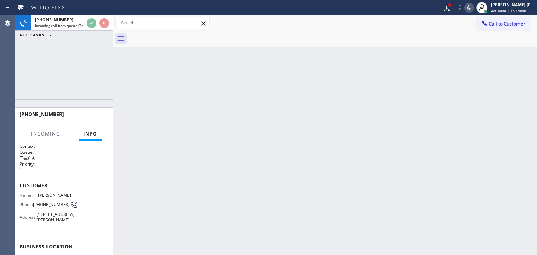
scroll to position [70, 0]
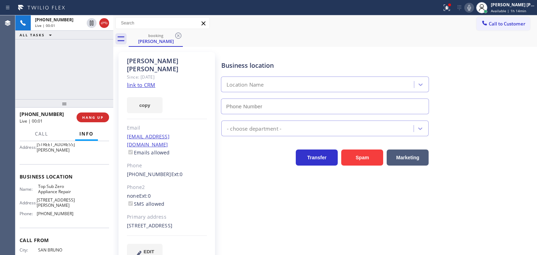
type input "[PHONE_NUMBER]"
click at [144, 81] on link "link to CRM" at bounding box center [141, 84] width 28 height 7
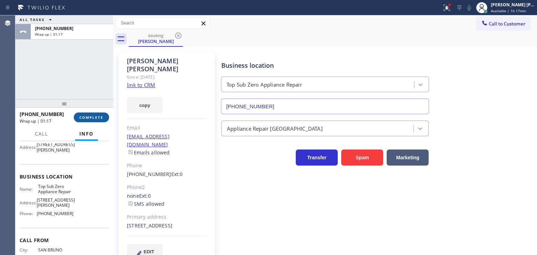
click at [85, 116] on span "COMPLETE" at bounding box center [91, 117] width 24 height 5
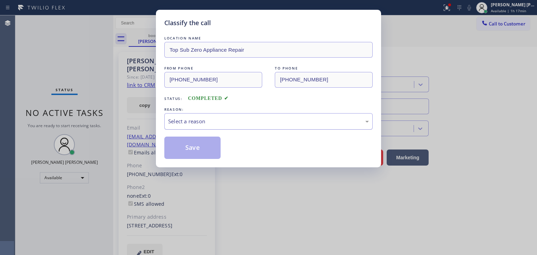
click at [238, 118] on div "Select a reason" at bounding box center [268, 122] width 201 height 8
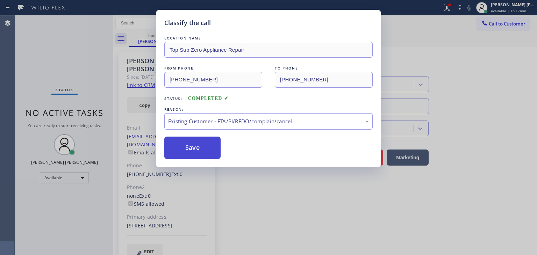
click at [193, 154] on button "Save" at bounding box center [192, 148] width 56 height 22
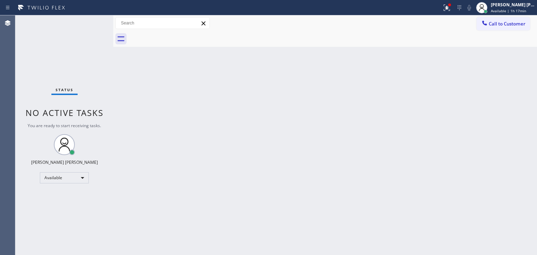
drag, startPoint x: 94, startPoint y: 27, endPoint x: 91, endPoint y: 19, distance: 8.2
click at [91, 19] on div "Status No active tasks You are ready to start receiving tasks. [PERSON_NAME] [P…" at bounding box center [64, 135] width 98 height 240
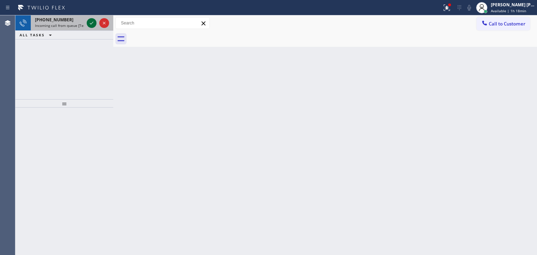
click at [92, 21] on icon at bounding box center [91, 23] width 8 height 8
click at [90, 19] on button at bounding box center [92, 23] width 10 height 10
click at [88, 22] on icon at bounding box center [91, 23] width 8 height 8
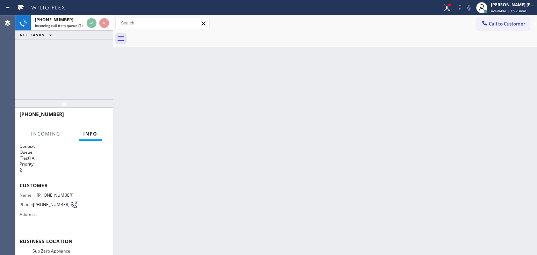
scroll to position [35, 0]
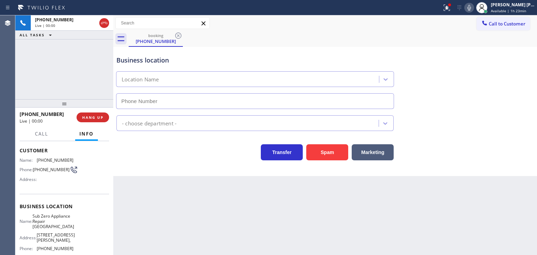
type input "[PHONE_NUMBER]"
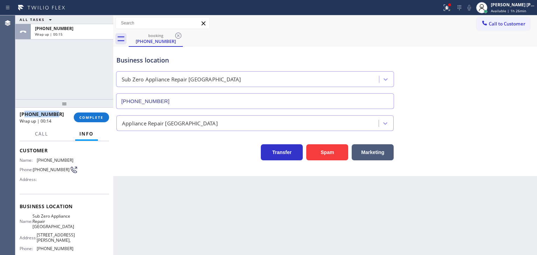
drag, startPoint x: 58, startPoint y: 111, endPoint x: 27, endPoint y: 112, distance: 31.5
click at [27, 112] on div "[PHONE_NUMBER]" at bounding box center [44, 114] width 49 height 7
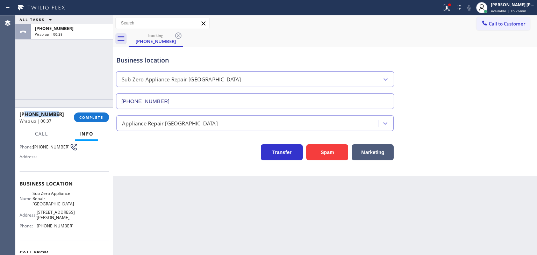
scroll to position [70, 0]
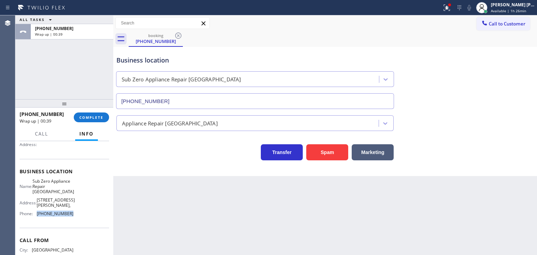
drag, startPoint x: 70, startPoint y: 209, endPoint x: 36, endPoint y: 206, distance: 33.7
click at [36, 211] on div "Phone: (360) 205-1831" at bounding box center [47, 213] width 54 height 5
copy div "[PHONE_NUMBER]"
click at [98, 118] on span "COMPLETE" at bounding box center [91, 117] width 24 height 5
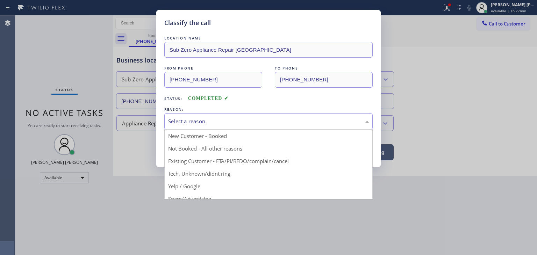
click at [207, 128] on div "Select a reason" at bounding box center [268, 121] width 208 height 16
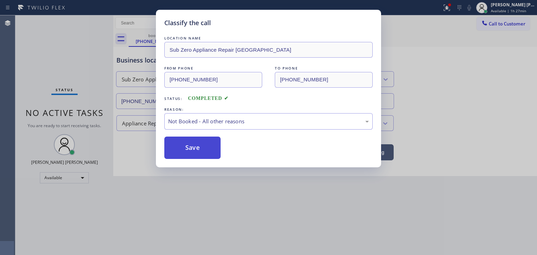
click at [196, 154] on button "Save" at bounding box center [192, 148] width 56 height 22
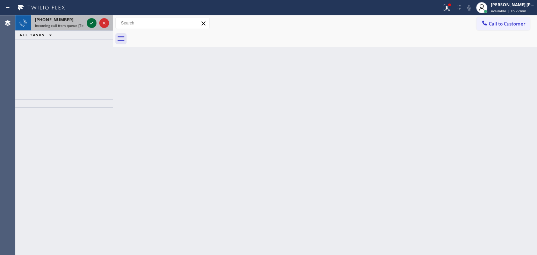
click at [91, 21] on icon at bounding box center [91, 23] width 8 height 8
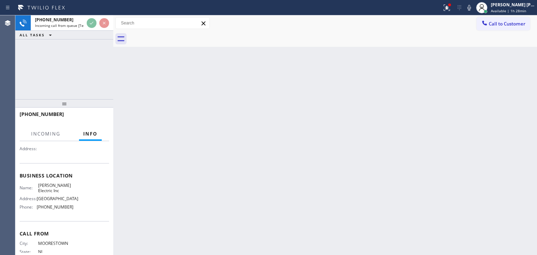
scroll to position [70, 0]
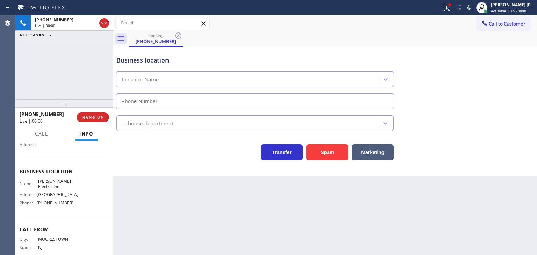
type input "(856) 702-3785"
click at [474, 8] on icon at bounding box center [469, 7] width 8 height 8
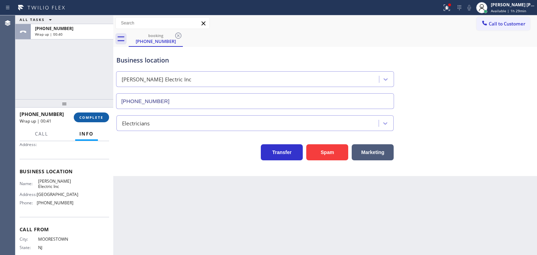
click at [91, 115] on span "COMPLETE" at bounding box center [91, 117] width 24 height 5
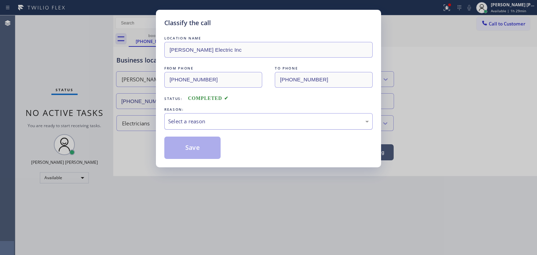
click at [178, 120] on div "Select a reason" at bounding box center [268, 122] width 201 height 8
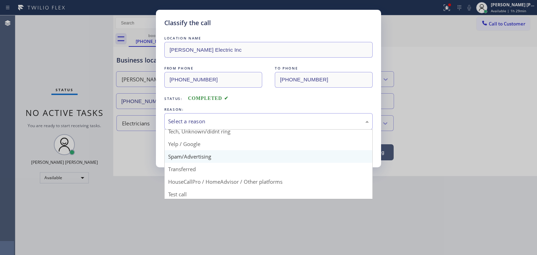
scroll to position [44, 0]
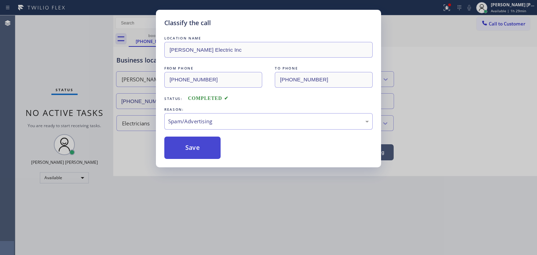
click at [189, 153] on button "Save" at bounding box center [192, 148] width 56 height 22
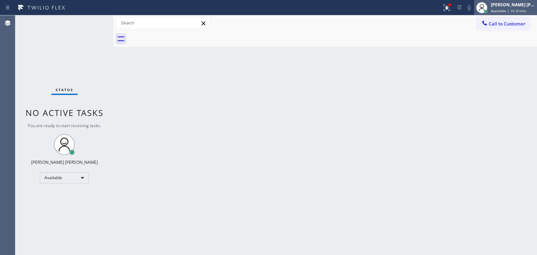
click at [517, 11] on span "Available | 1h 31min" at bounding box center [508, 10] width 35 height 5
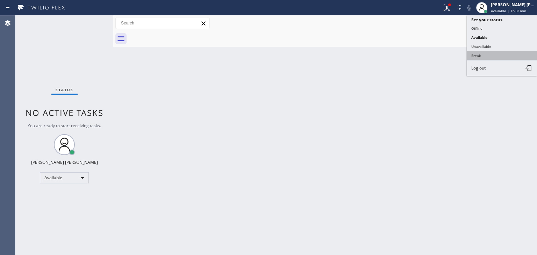
click at [479, 58] on button "Break" at bounding box center [502, 55] width 70 height 9
